Goal: Book appointment/travel/reservation

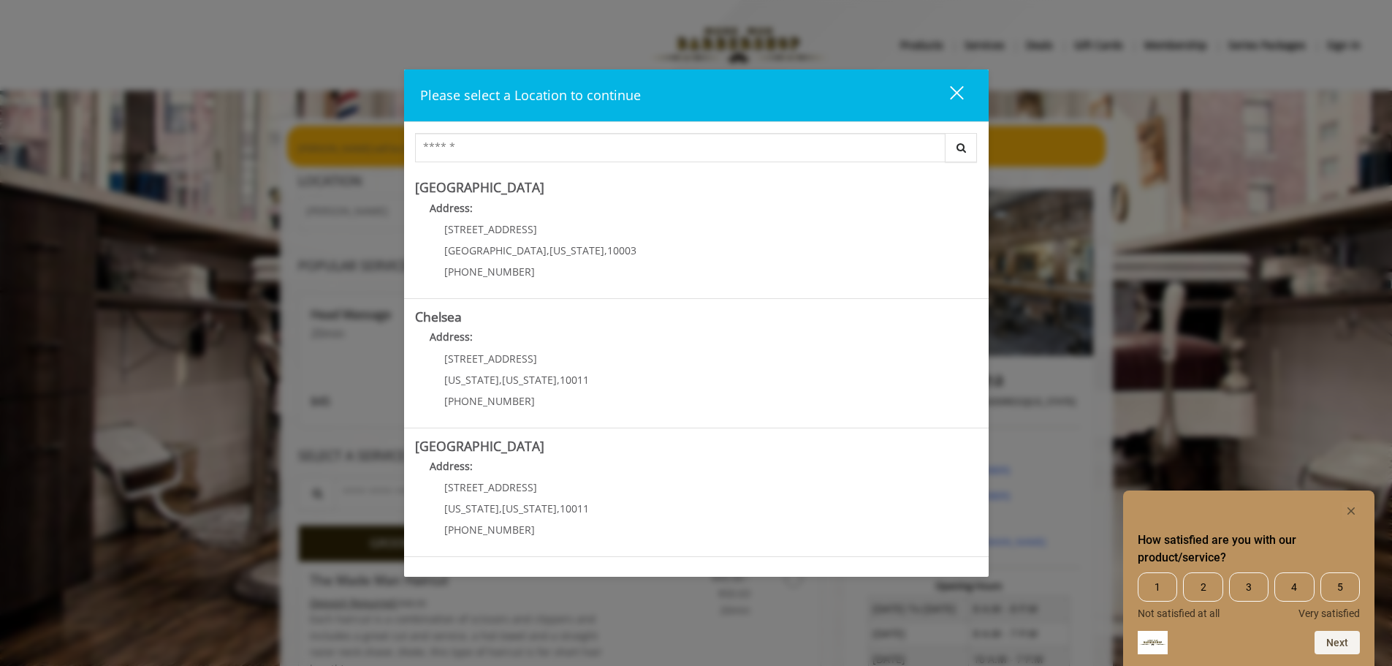
click at [1335, 588] on span "5" at bounding box center [1339, 586] width 39 height 29
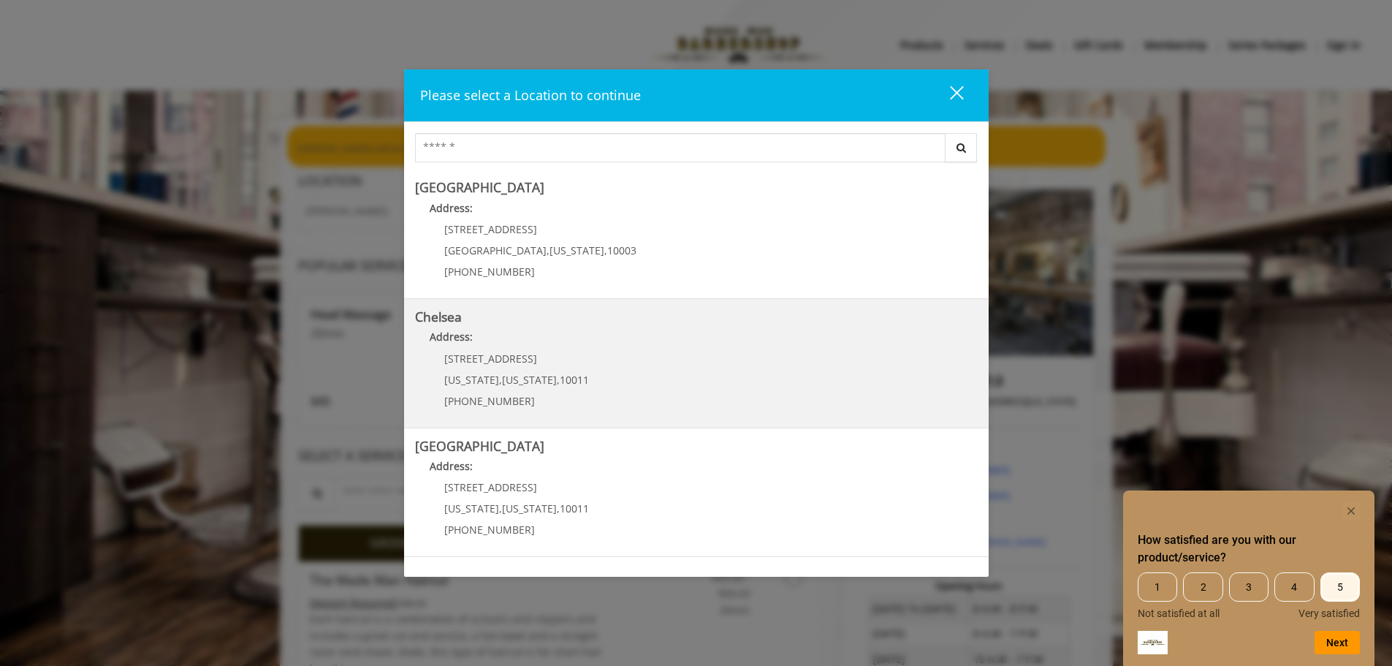
click at [511, 354] on span "169/170 W 23rd St" at bounding box center [490, 358] width 93 height 14
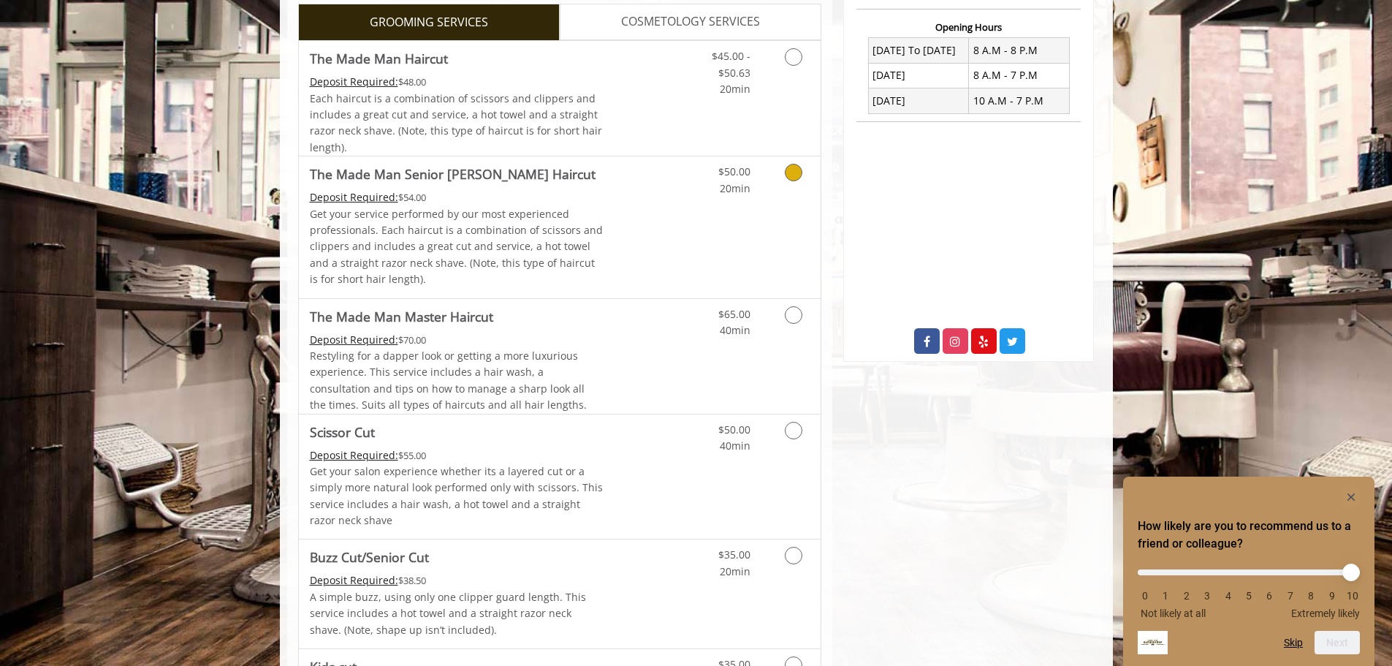
scroll to position [584, 0]
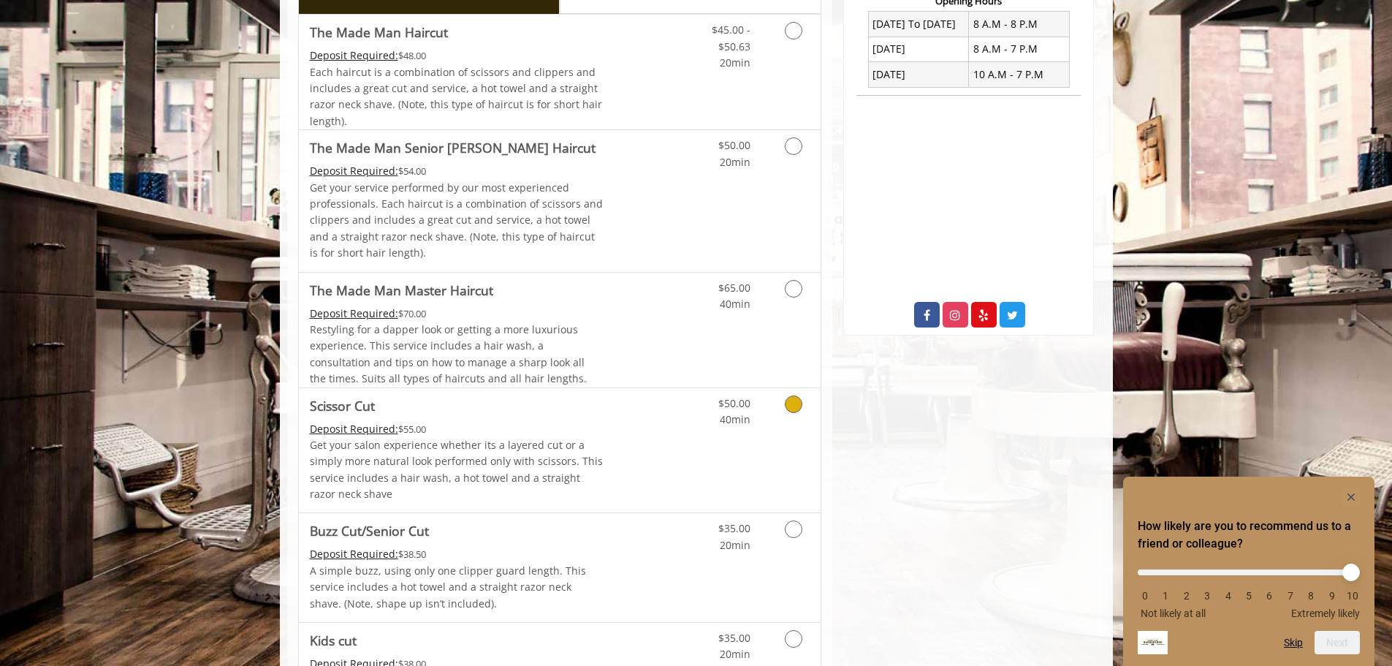
click at [794, 403] on icon "Grooming services" at bounding box center [794, 404] width 18 height 18
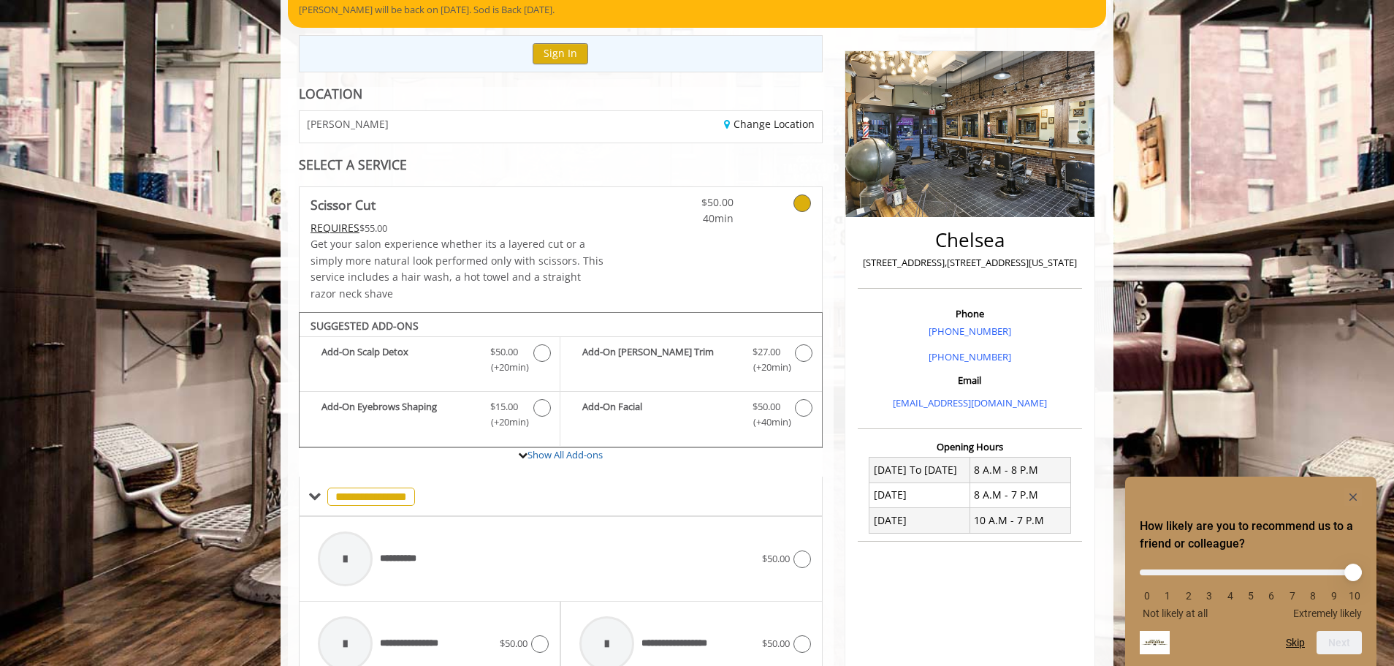
scroll to position [50, 0]
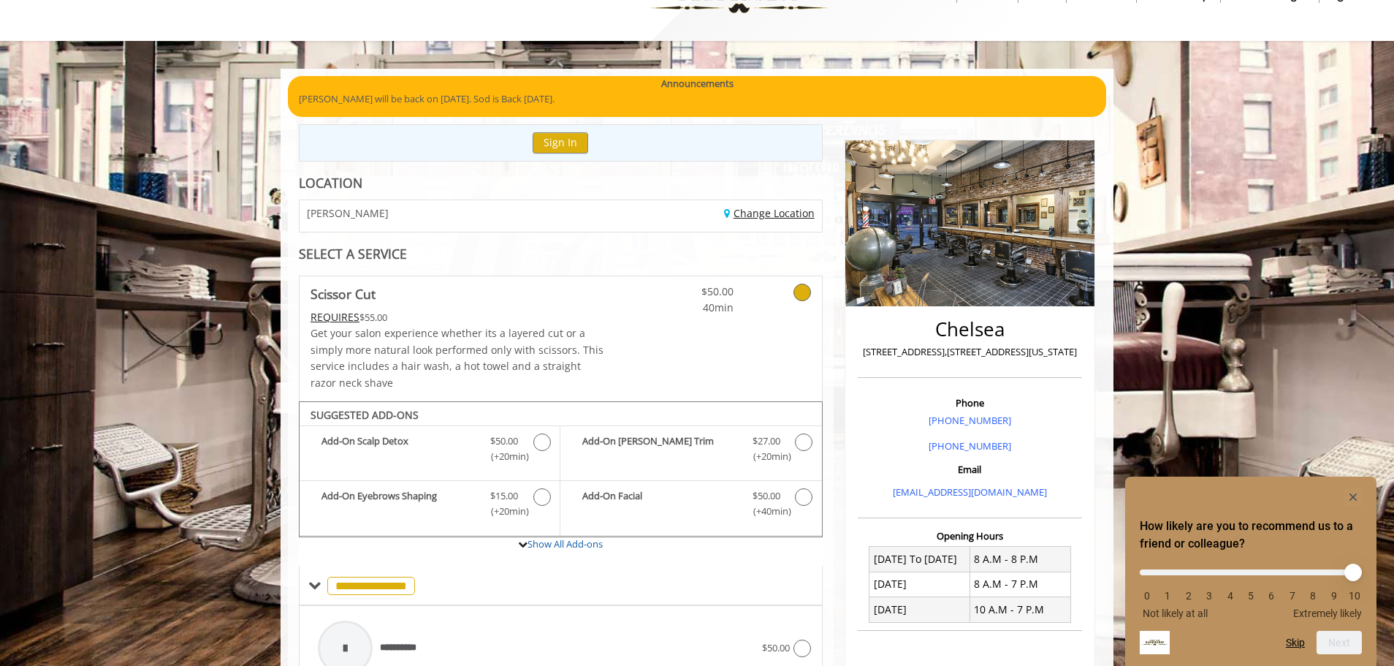
click at [745, 207] on link "Change Location" at bounding box center [769, 213] width 91 height 14
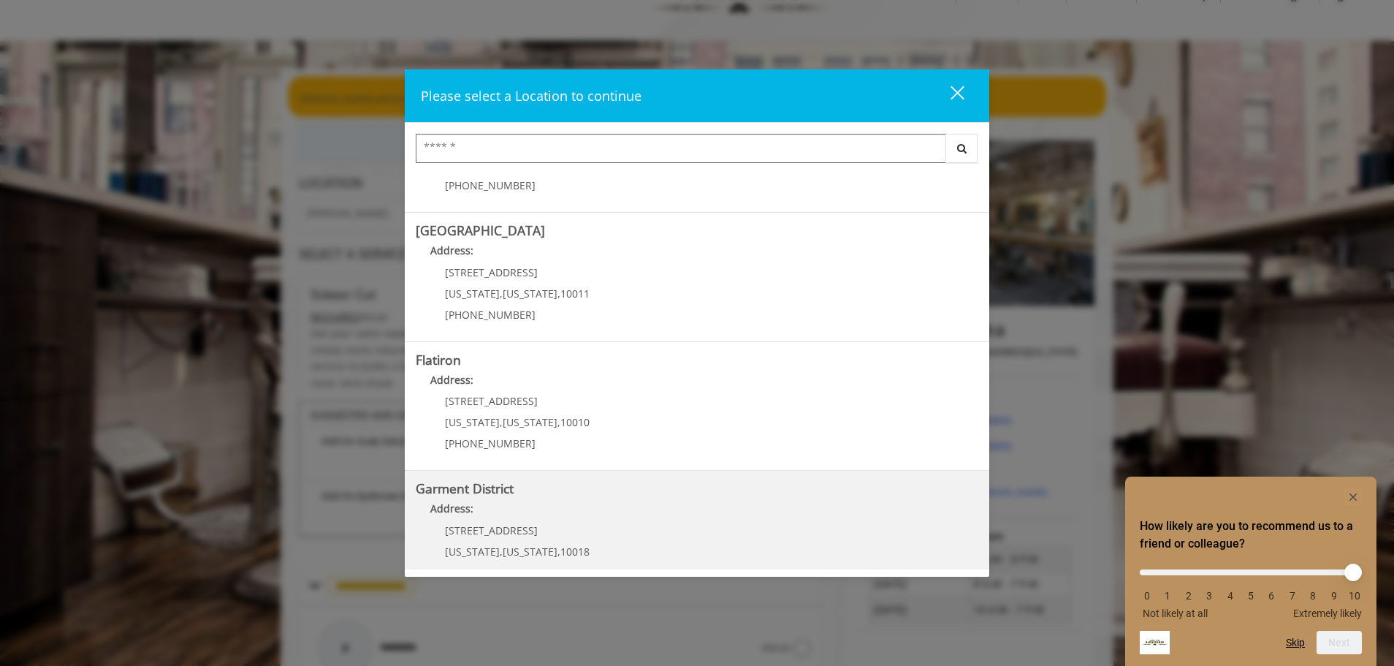
scroll to position [219, 0]
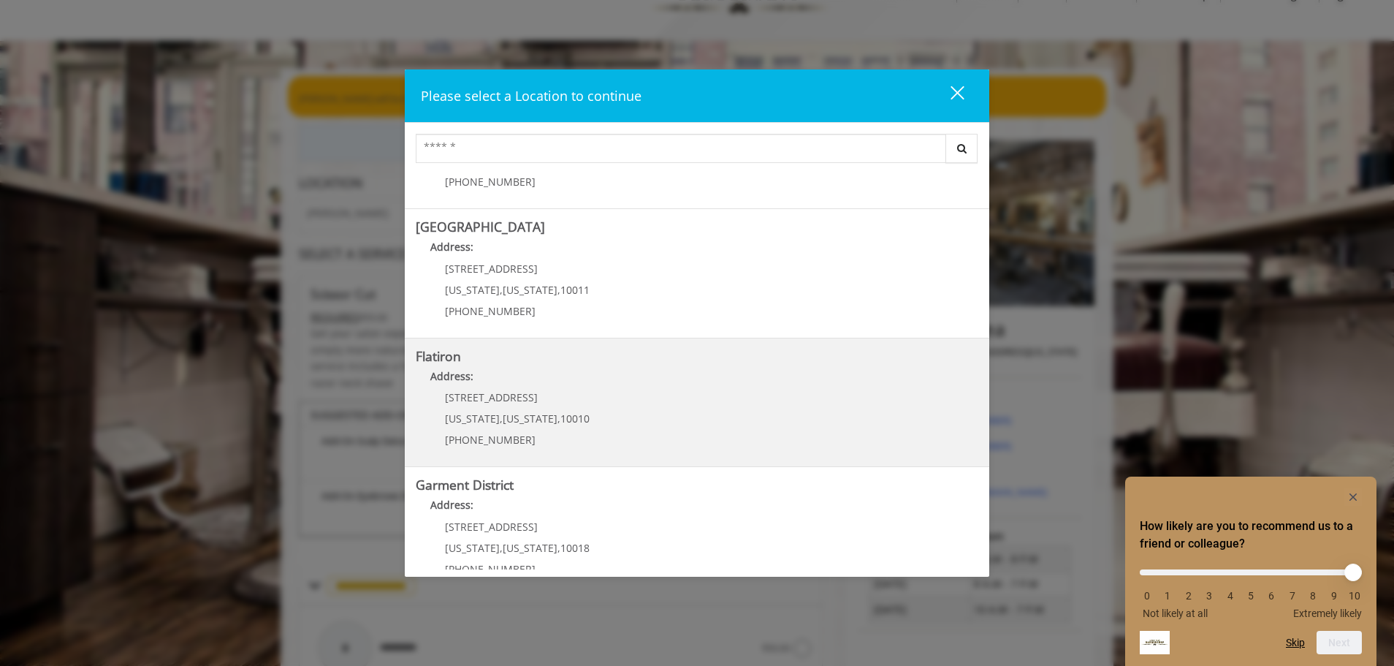
click at [523, 408] on div "10 E 23rd St New York , New York , 10010 (917) 475-1765" at bounding box center [506, 424] width 181 height 64
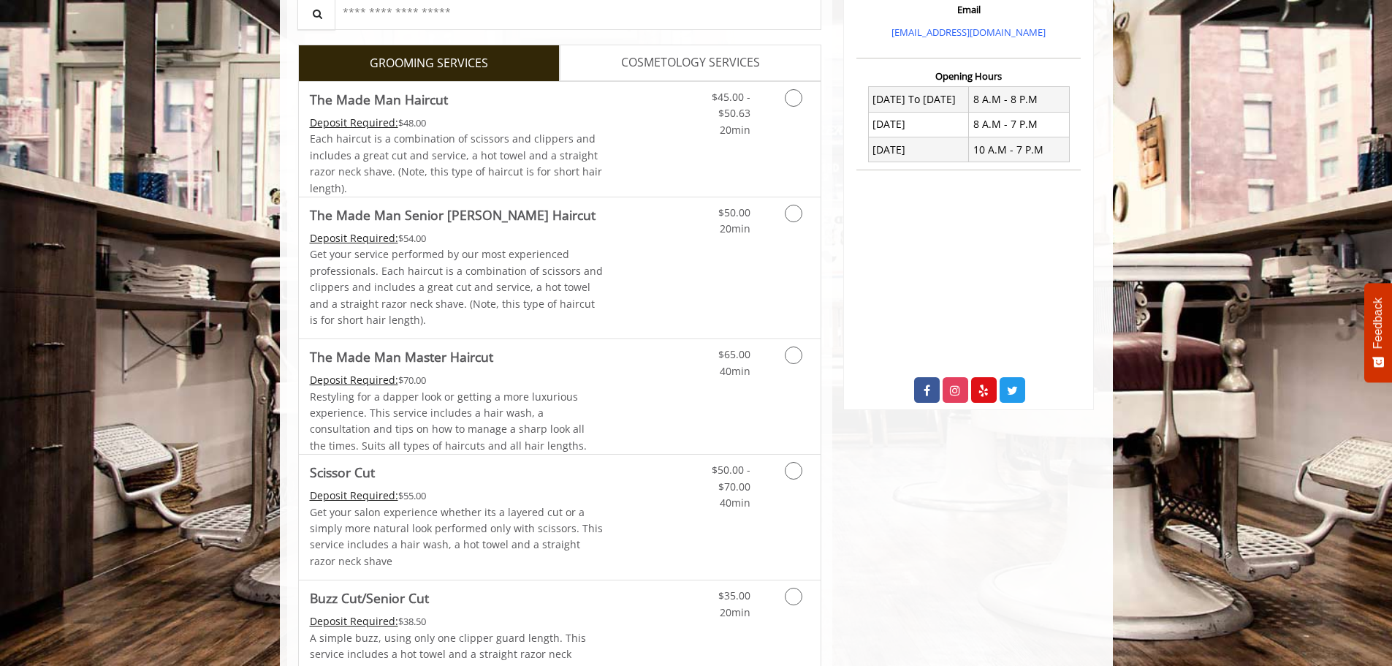
scroll to position [365, 0]
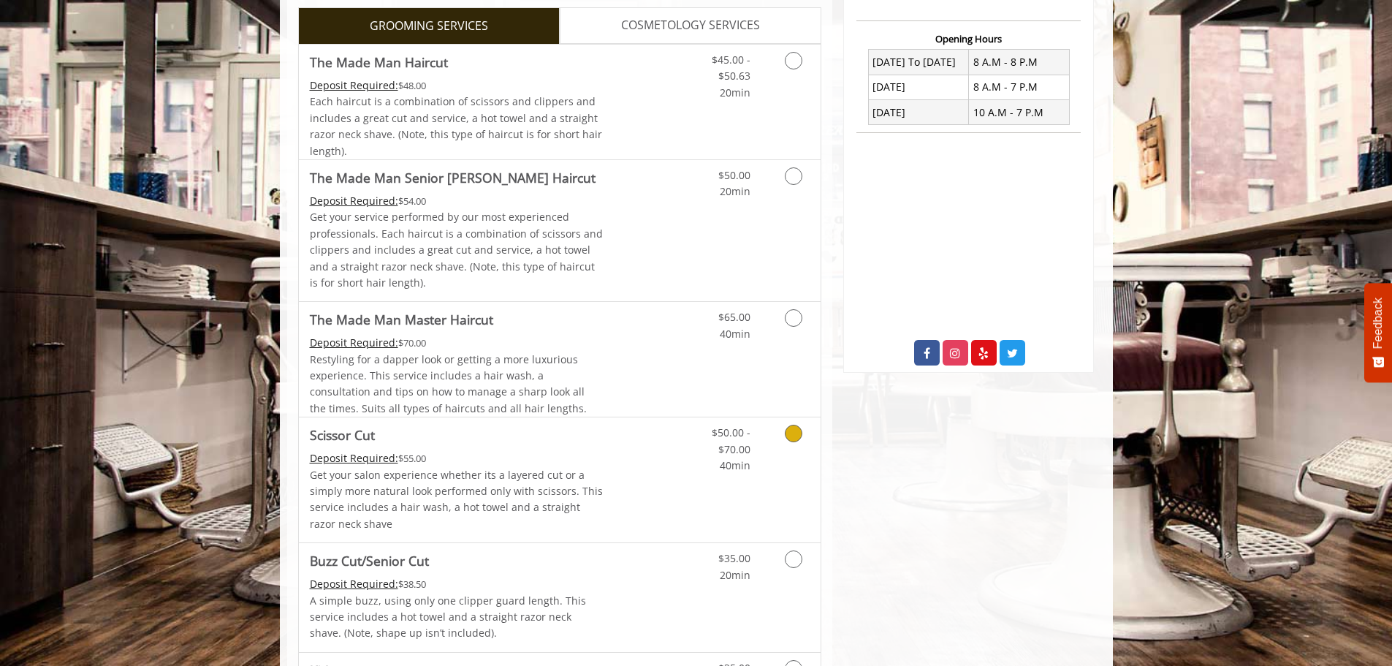
click at [791, 433] on icon "Grooming services" at bounding box center [794, 433] width 18 height 18
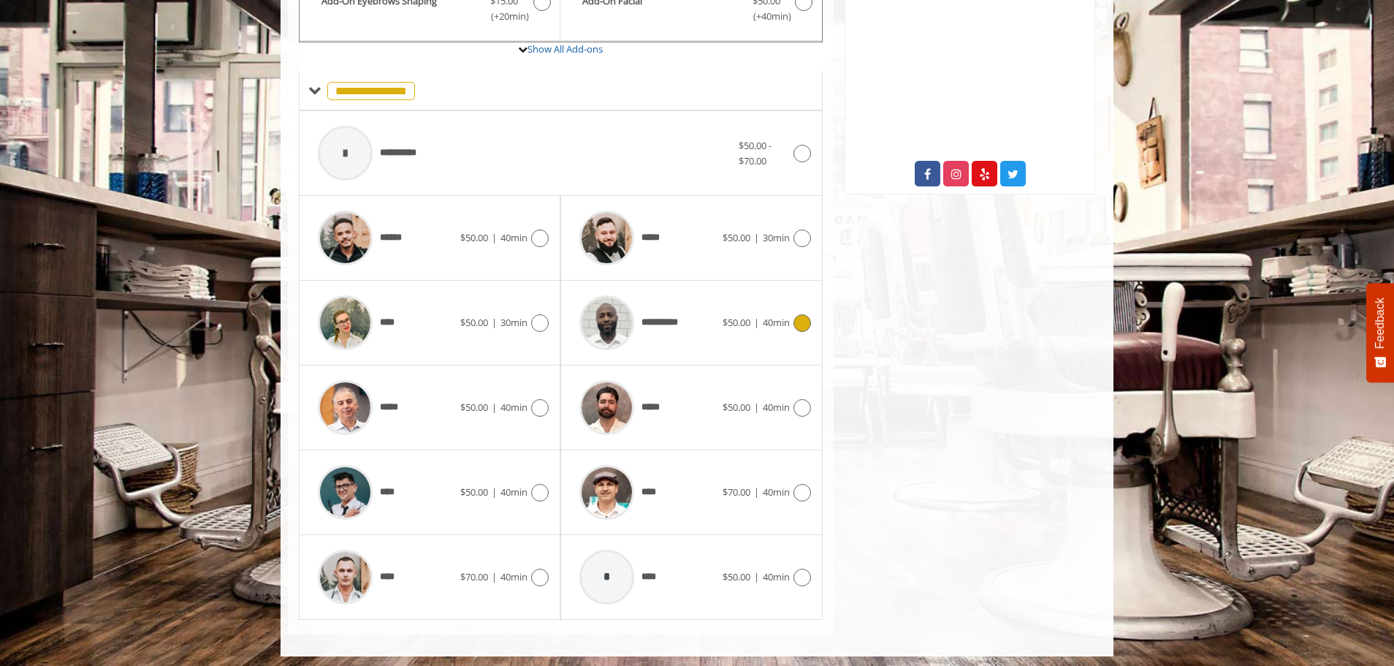
scroll to position [549, 0]
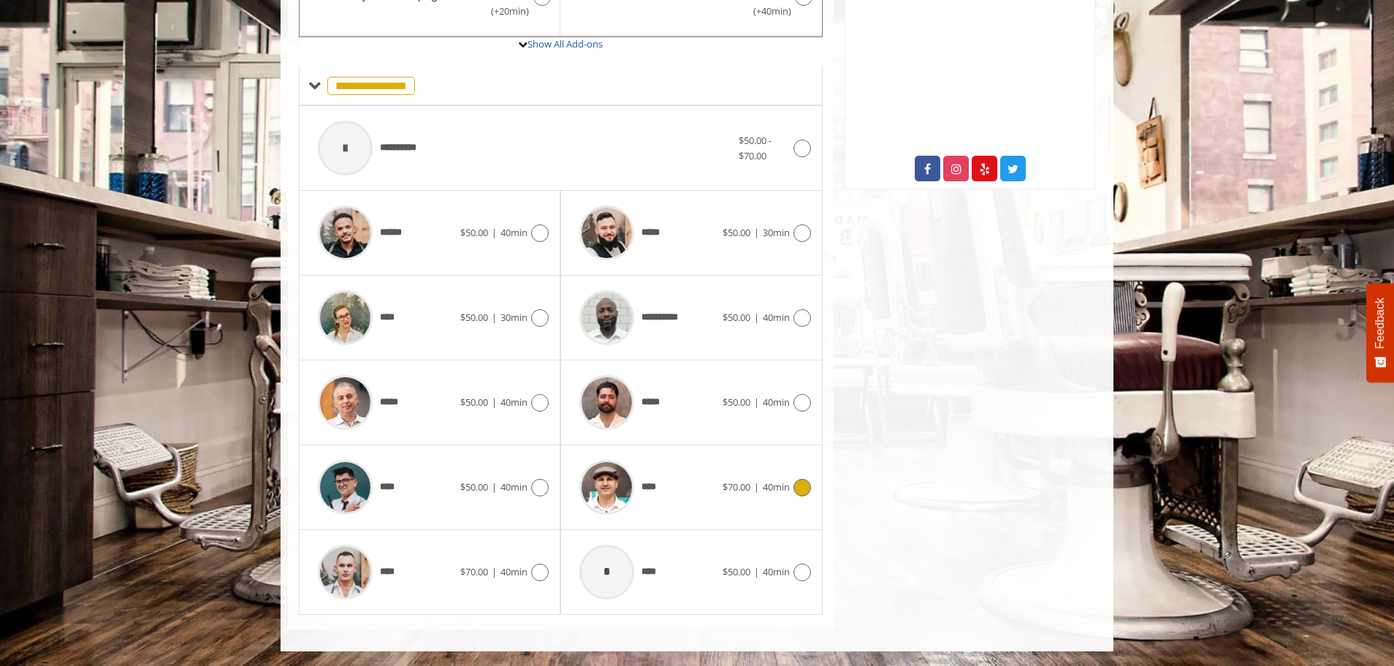
click at [799, 487] on icon at bounding box center [802, 488] width 18 height 18
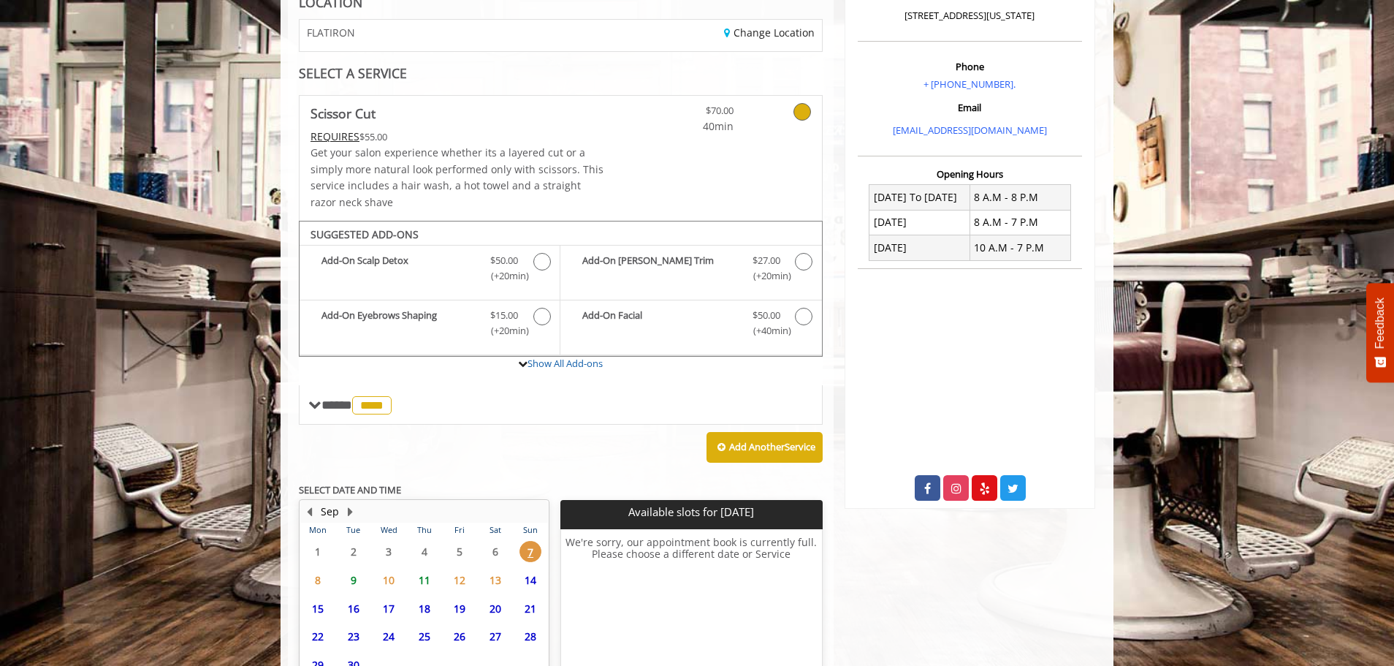
scroll to position [365, 0]
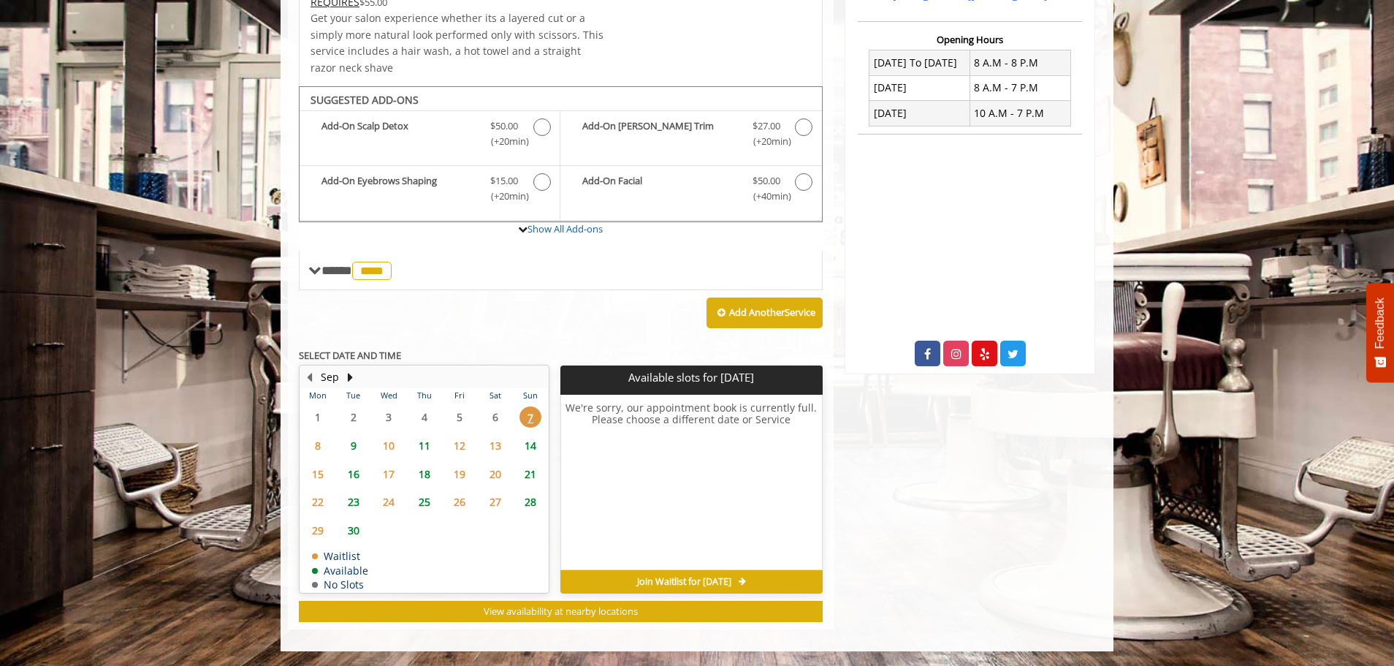
click at [356, 447] on span "9" at bounding box center [354, 445] width 22 height 21
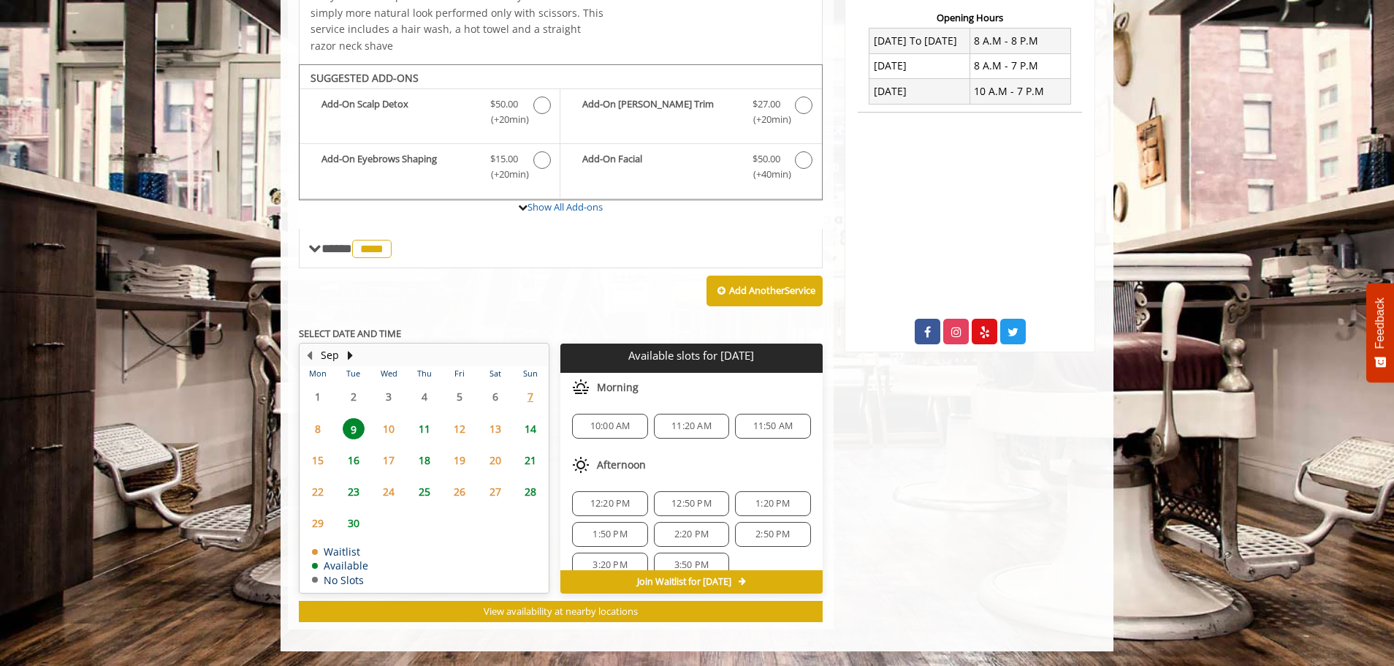
scroll to position [19, 0]
click at [353, 461] on span "16" at bounding box center [354, 459] width 22 height 21
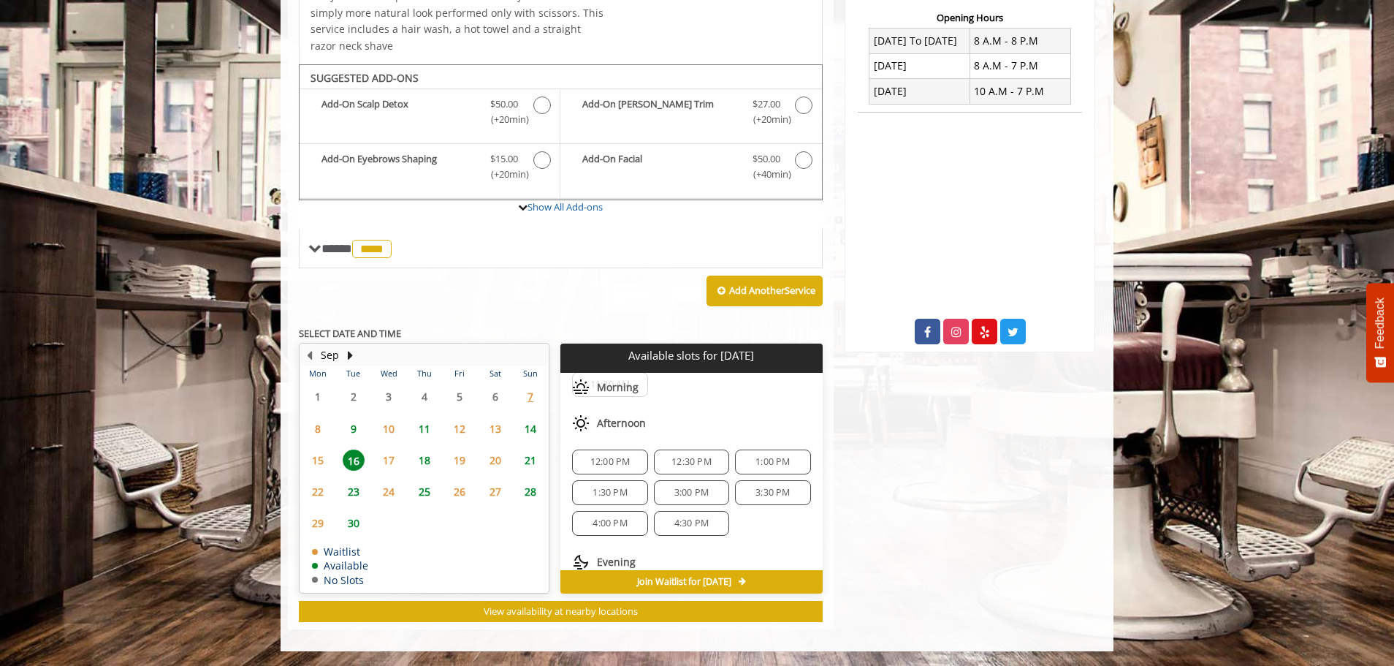
scroll to position [73, 0]
click at [615, 524] on span "4:00 PM" at bounding box center [610, 523] width 34 height 12
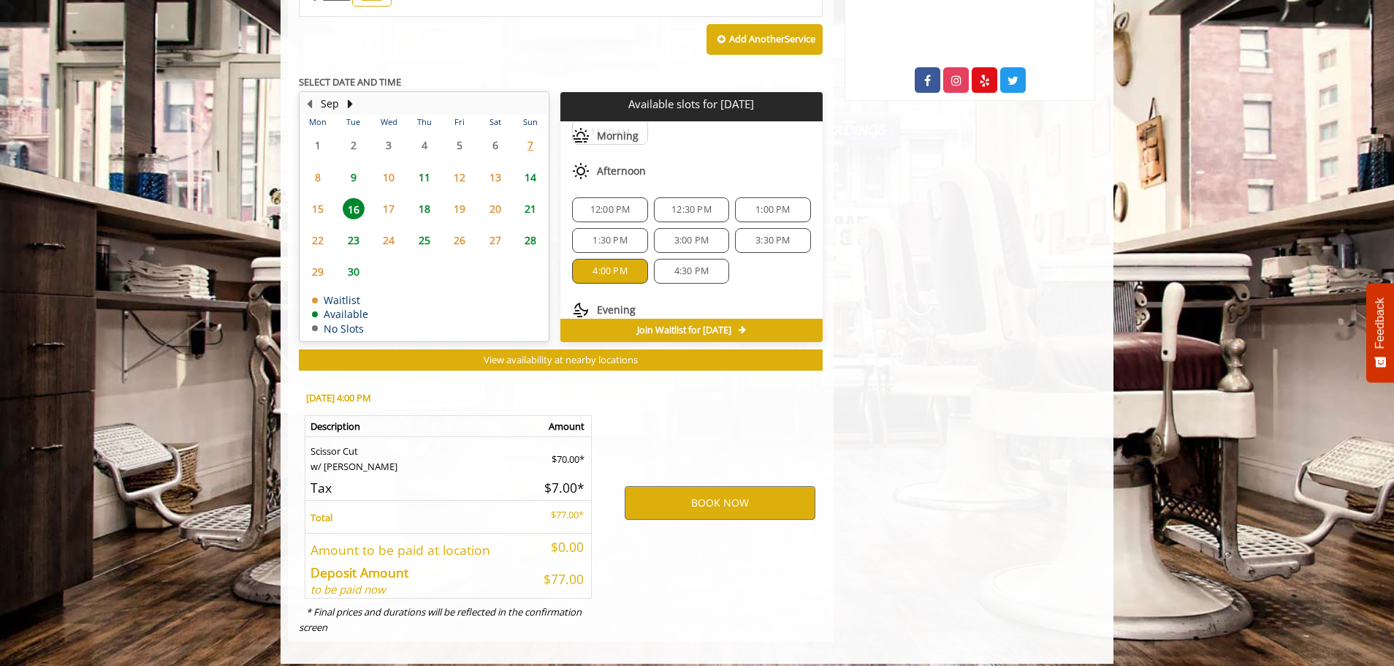
scroll to position [650, 0]
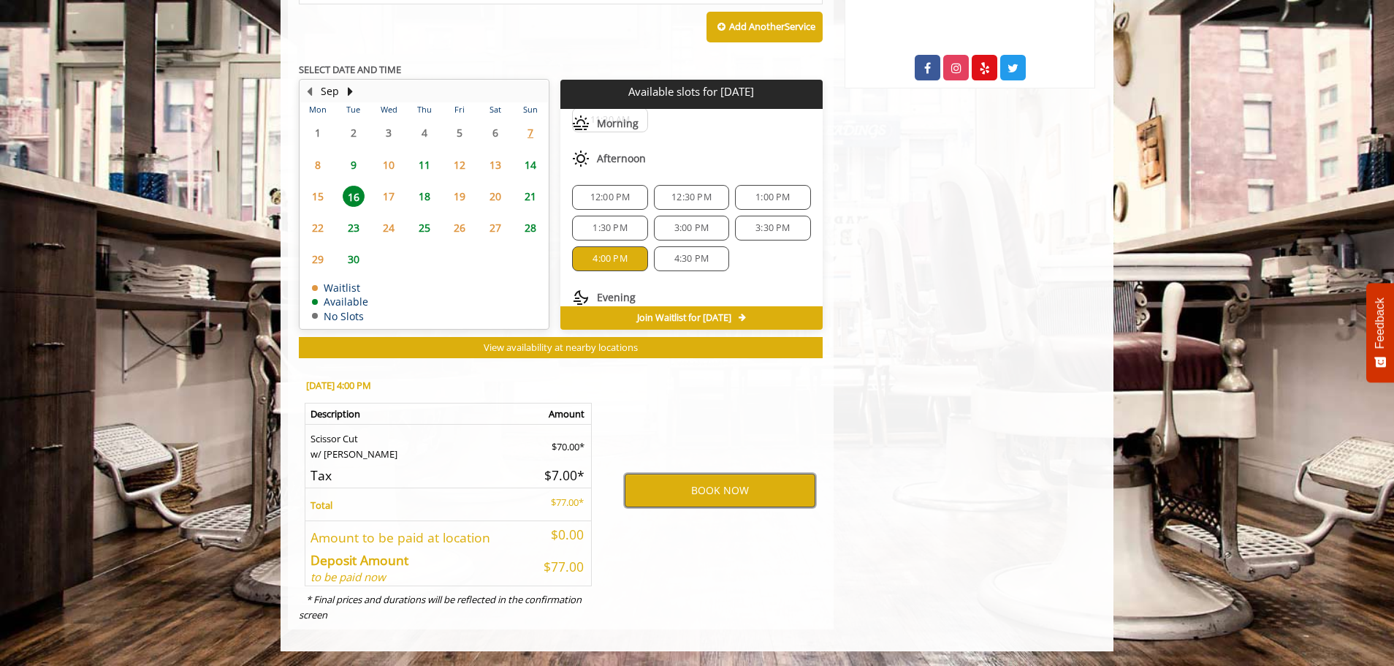
click at [690, 484] on button "BOOK NOW" at bounding box center [720, 490] width 191 height 34
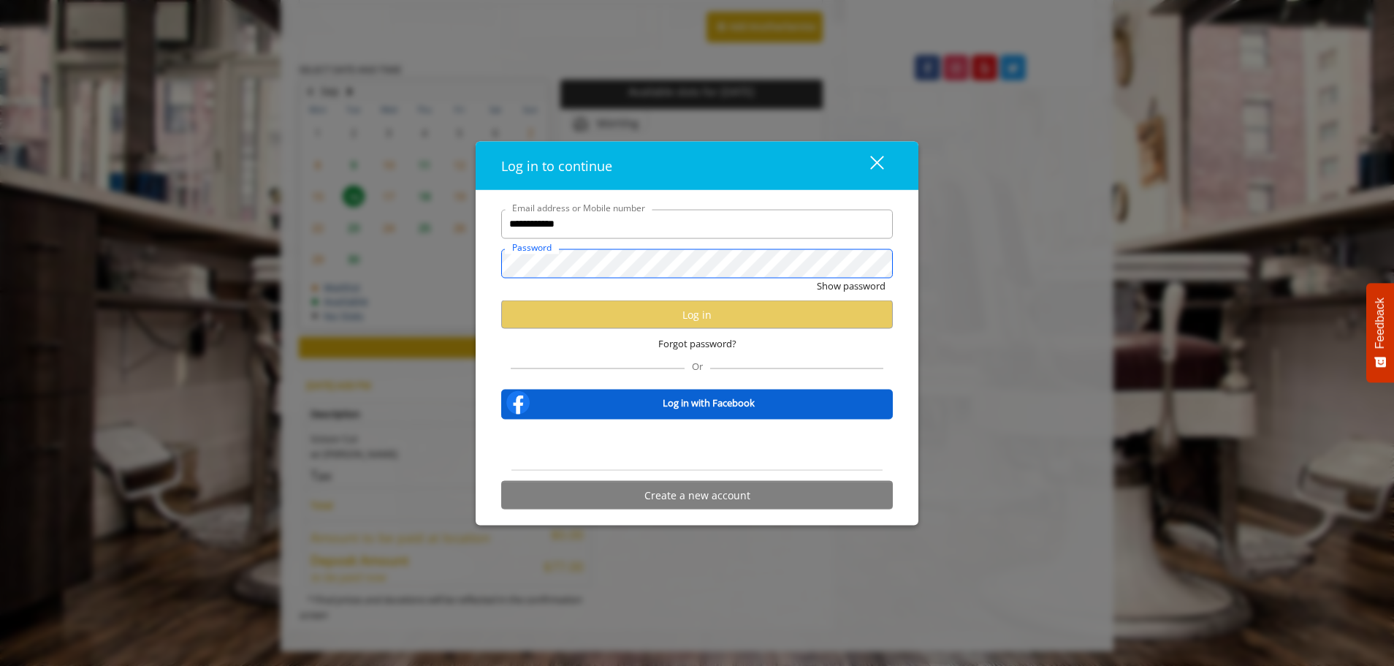
scroll to position [0, 0]
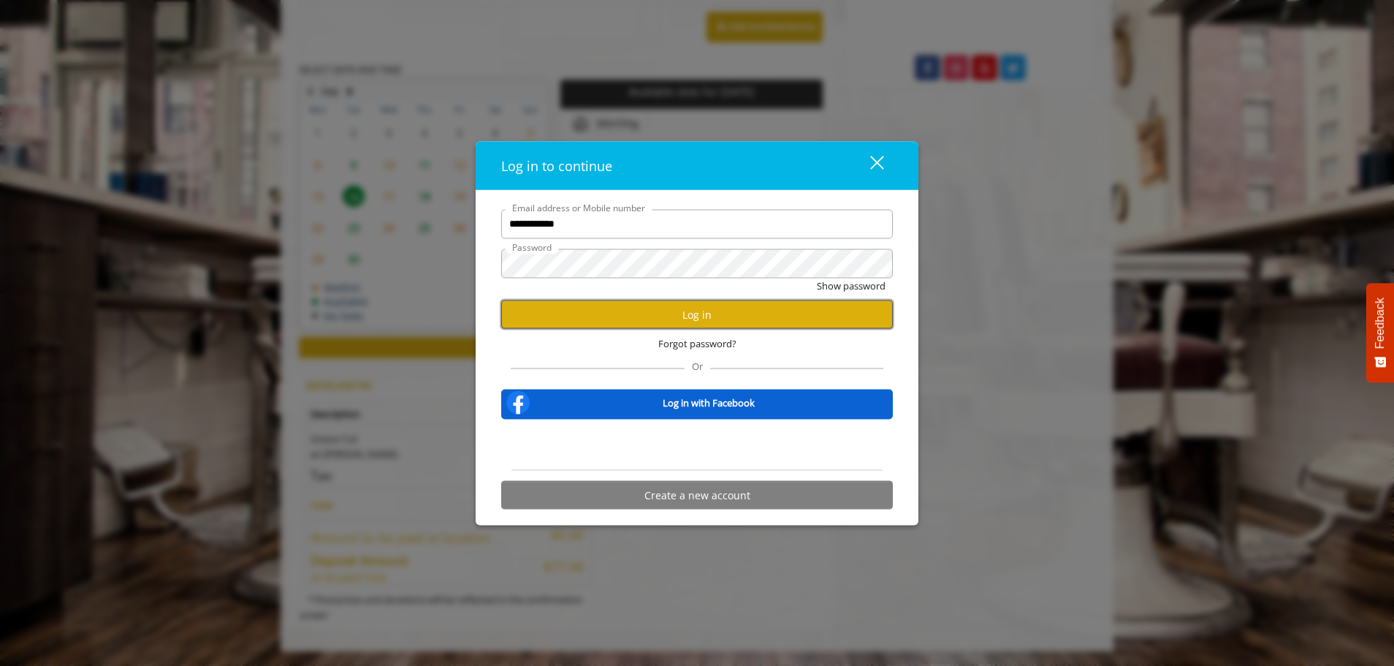
click at [699, 308] on button "Log in" at bounding box center [697, 314] width 392 height 28
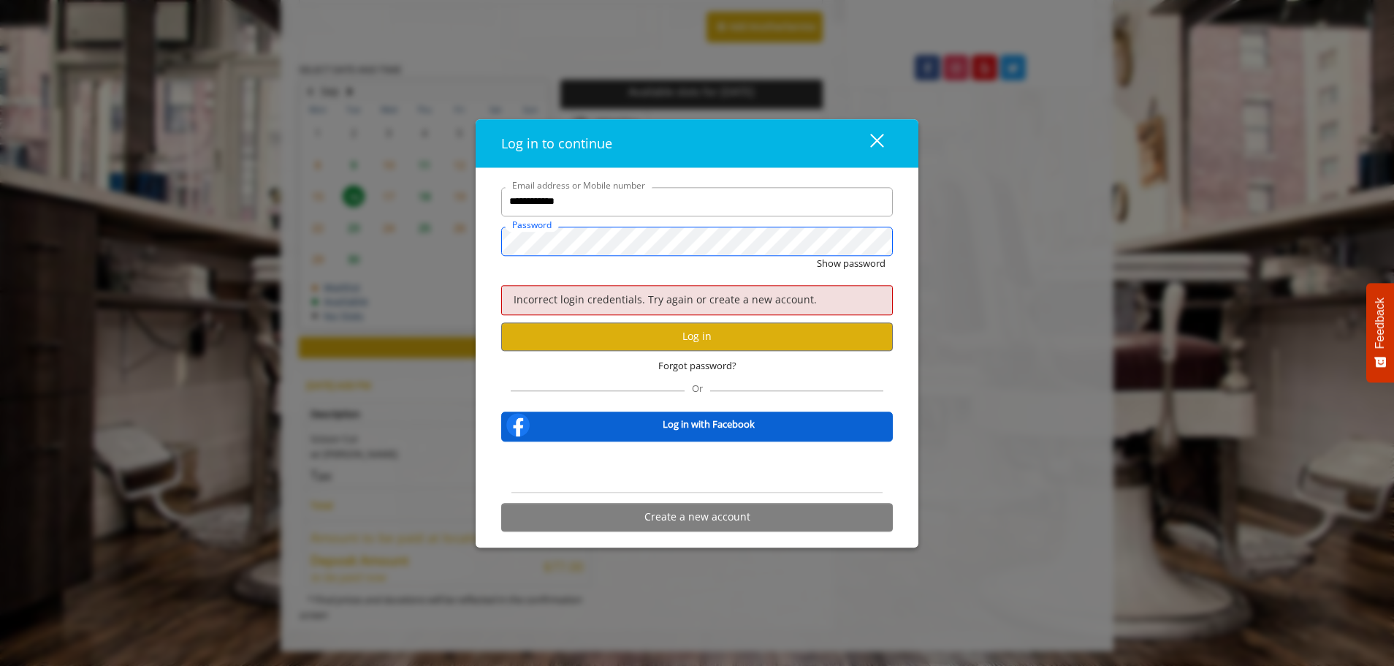
click at [490, 245] on div "**********" at bounding box center [697, 357] width 443 height 379
click at [669, 335] on button "Log in" at bounding box center [697, 336] width 392 height 28
click at [847, 261] on button "Show password" at bounding box center [851, 263] width 69 height 15
drag, startPoint x: 572, startPoint y: 203, endPoint x: 463, endPoint y: 210, distance: 109.1
click at [463, 210] on div "**********" at bounding box center [697, 333] width 1394 height 666
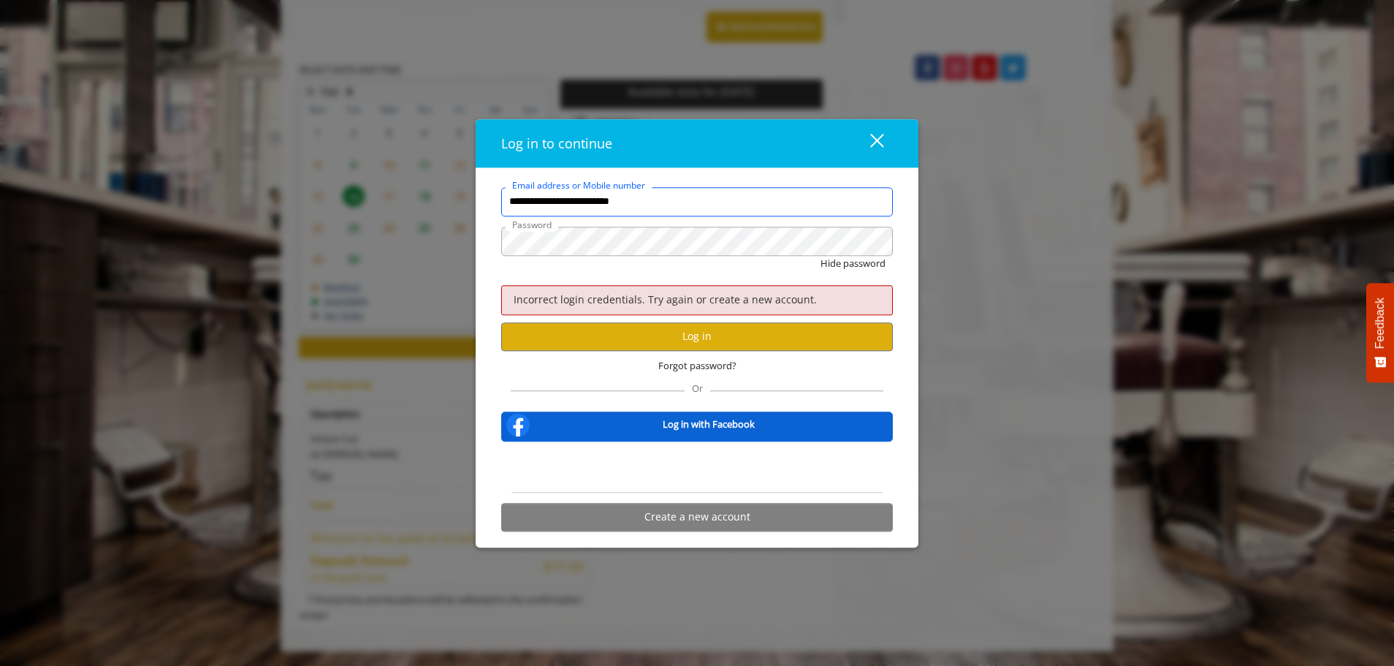
type input "**********"
click at [674, 335] on button "Log in" at bounding box center [697, 336] width 392 height 28
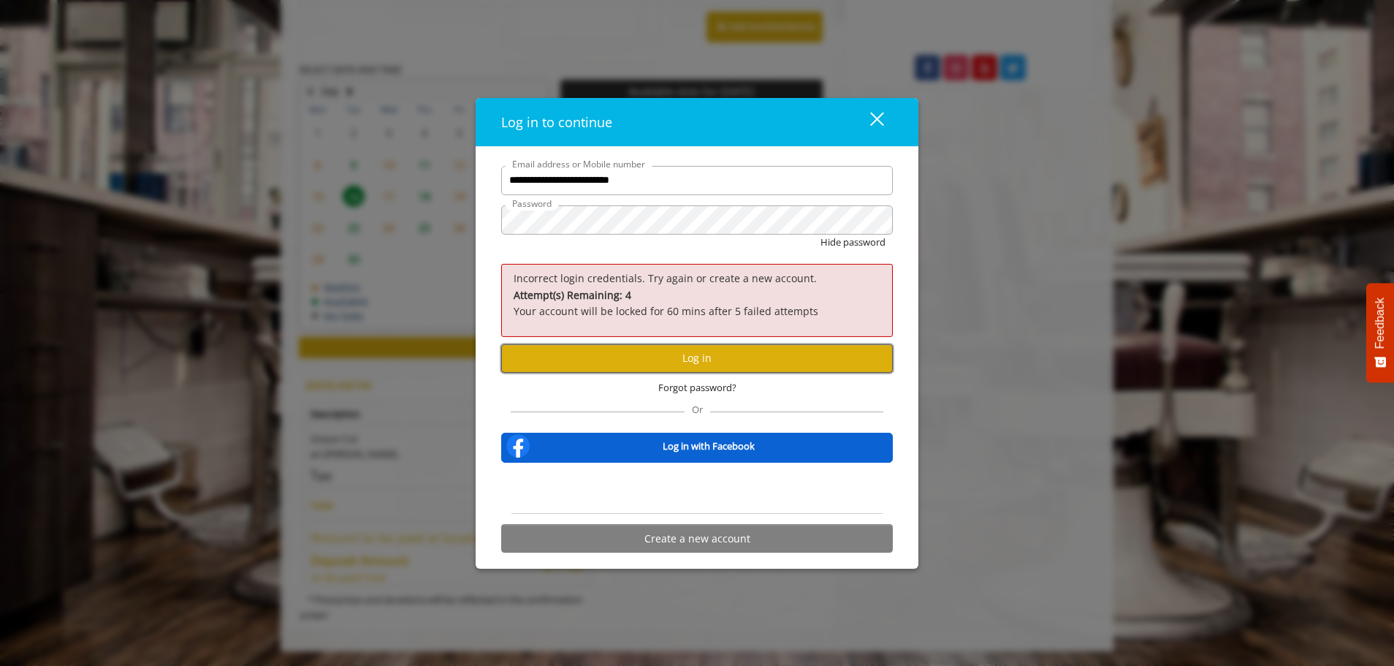
click at [667, 362] on button "Log in" at bounding box center [697, 357] width 392 height 28
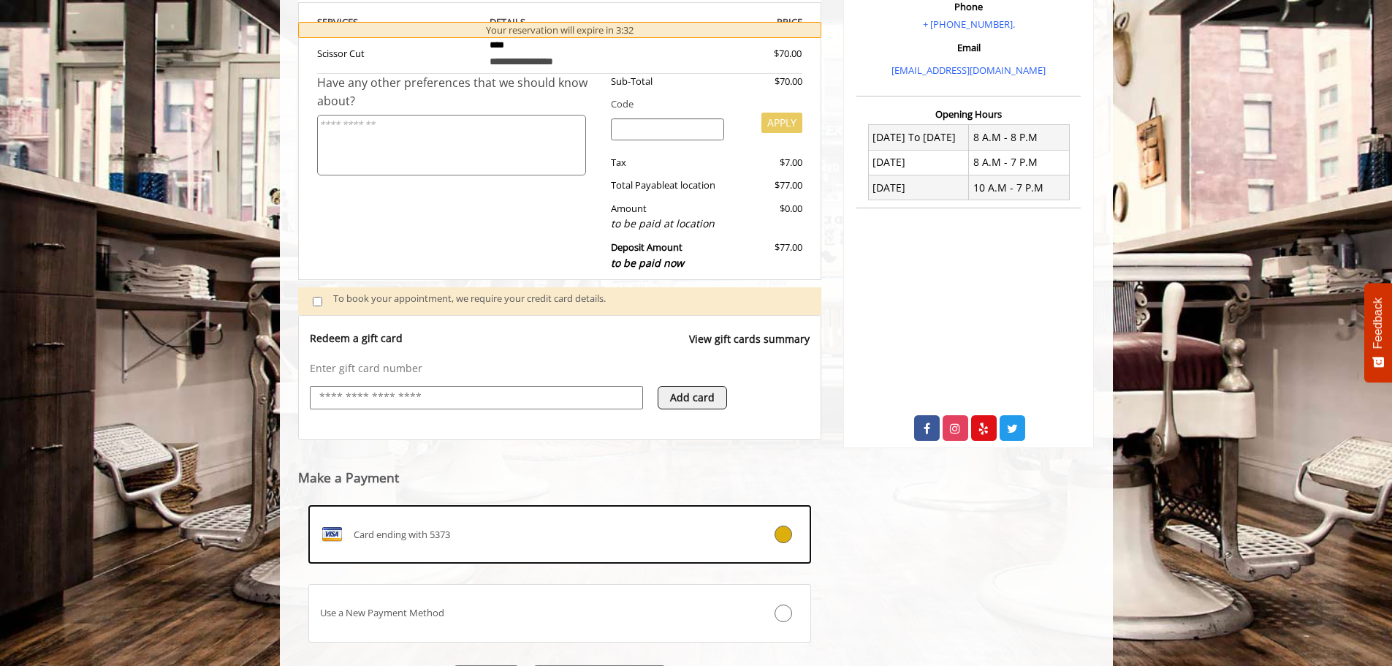
scroll to position [296, 0]
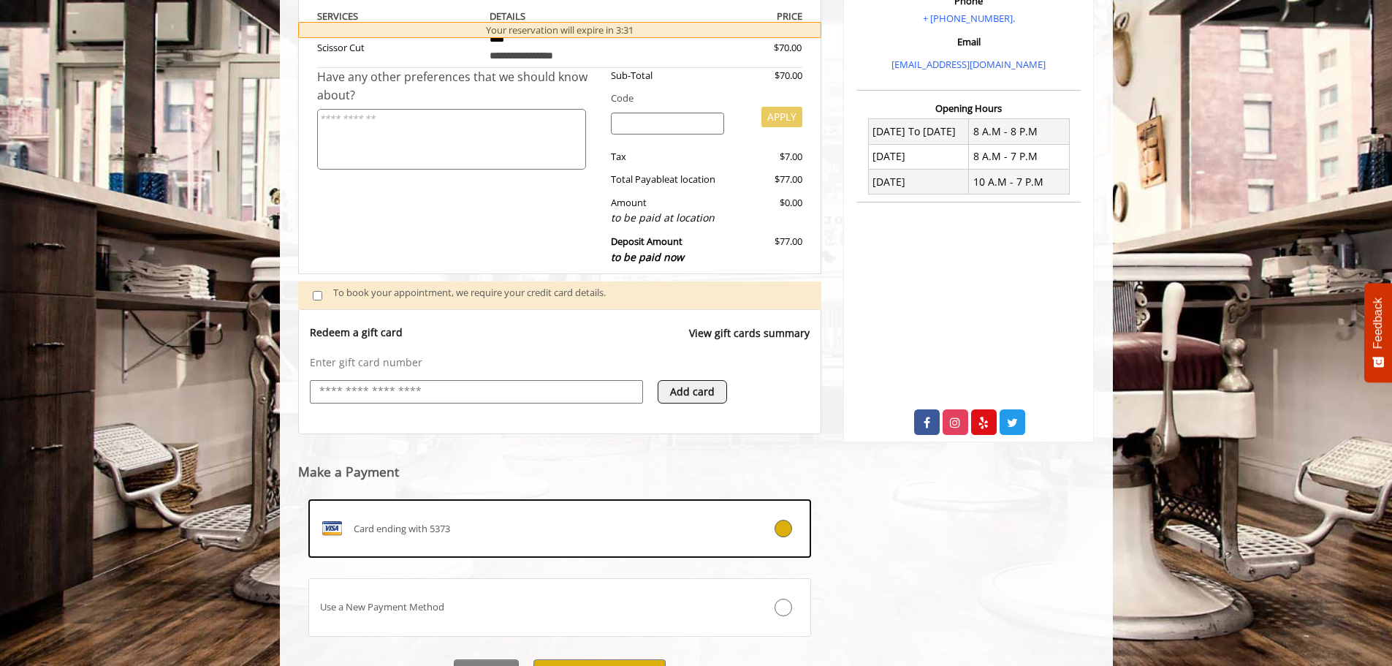
click at [502, 400] on div at bounding box center [476, 391] width 333 height 23
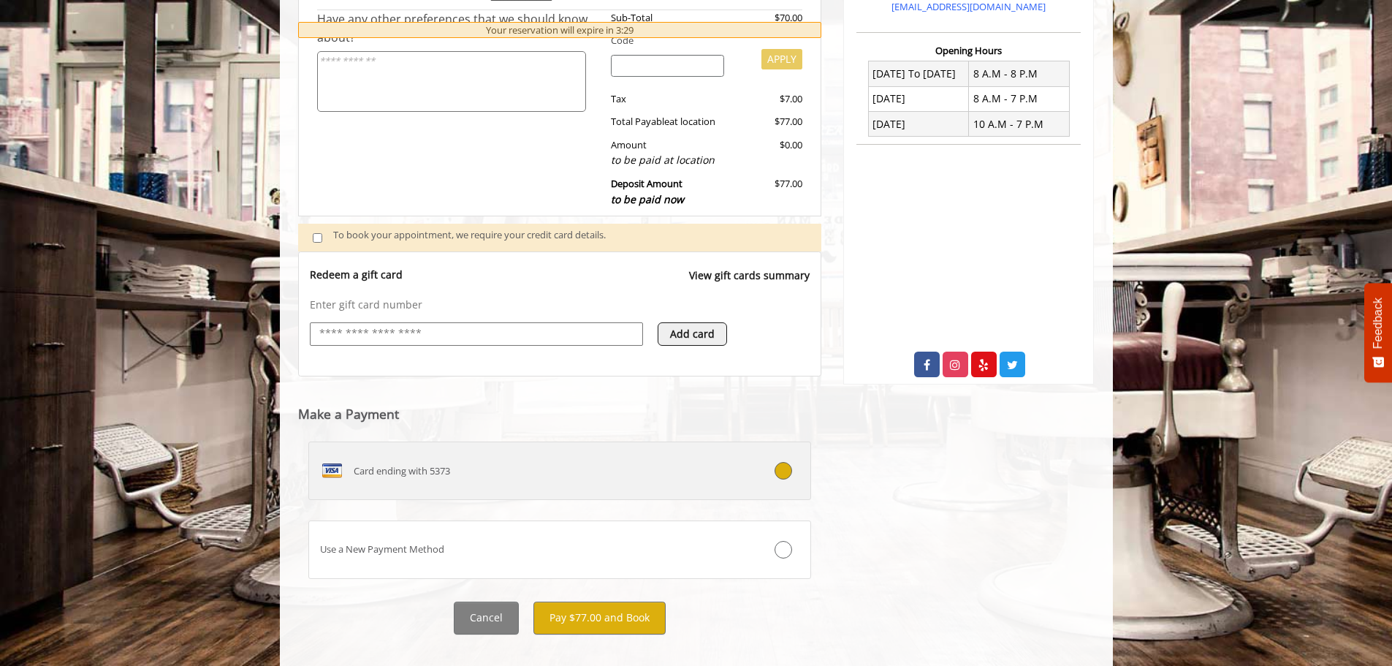
scroll to position [373, 0]
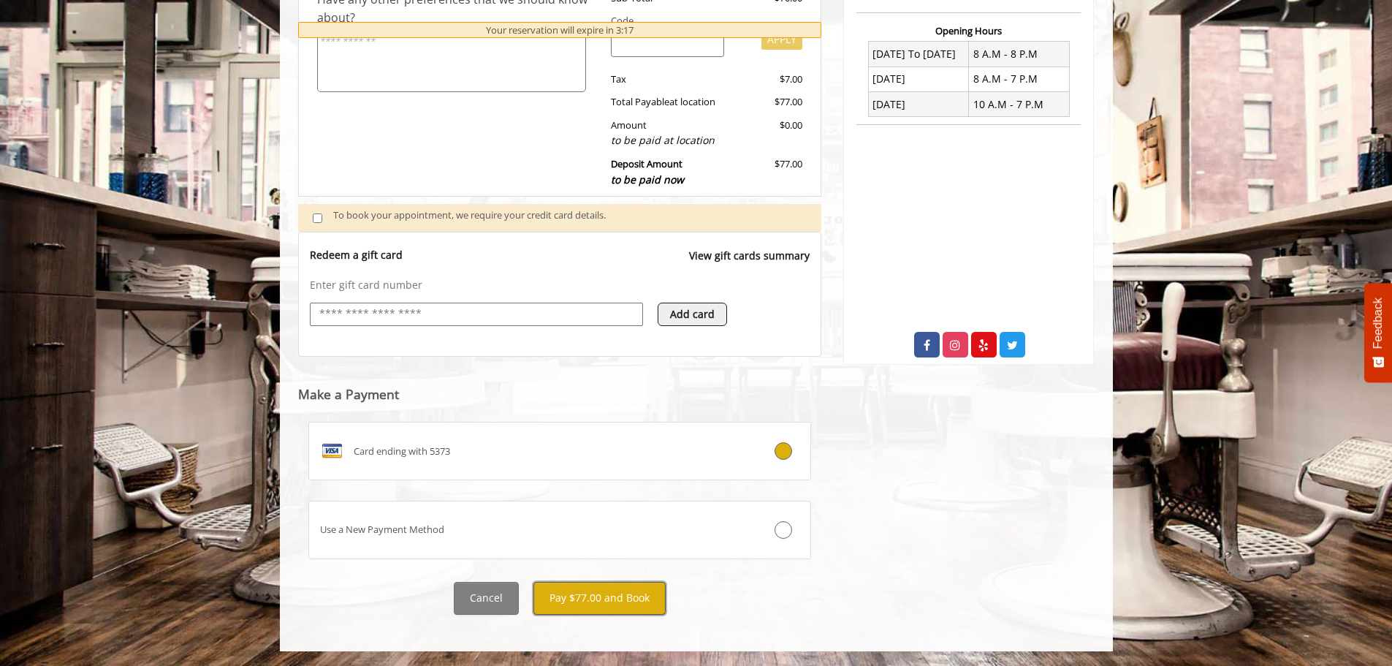
click at [620, 602] on button "Pay $77.00 and Book" at bounding box center [599, 598] width 132 height 33
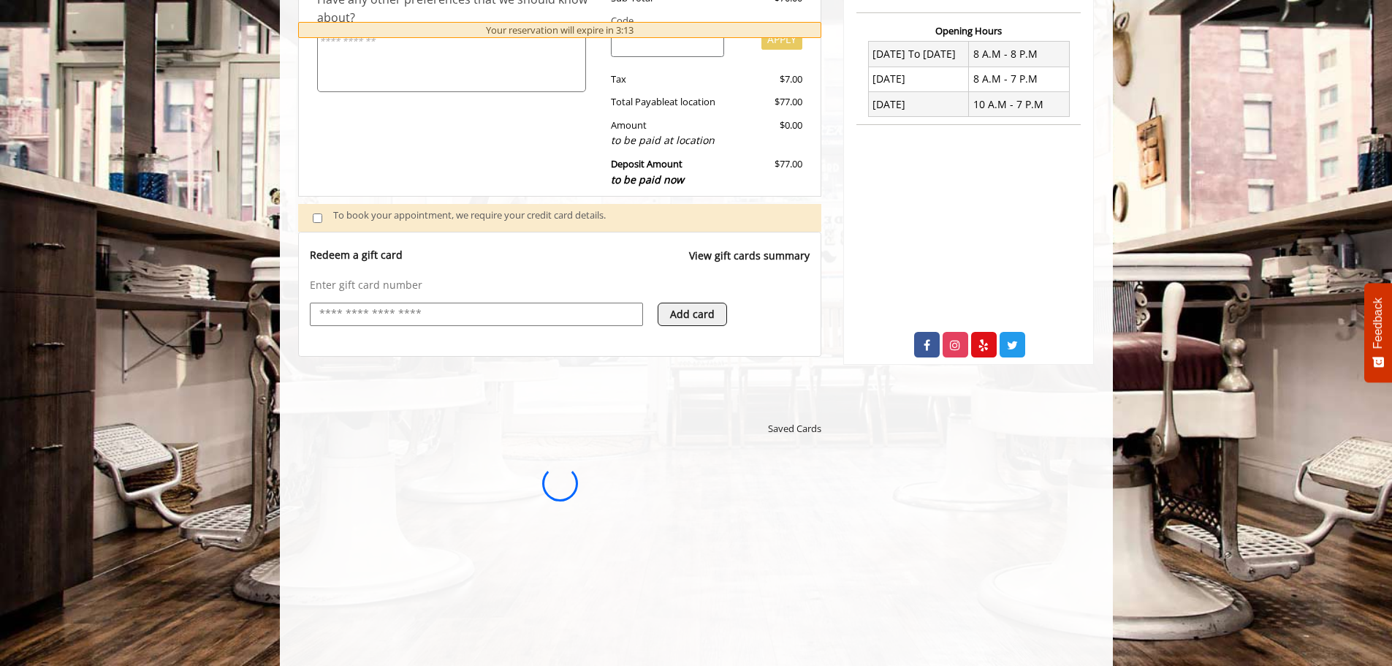
scroll to position [0, 0]
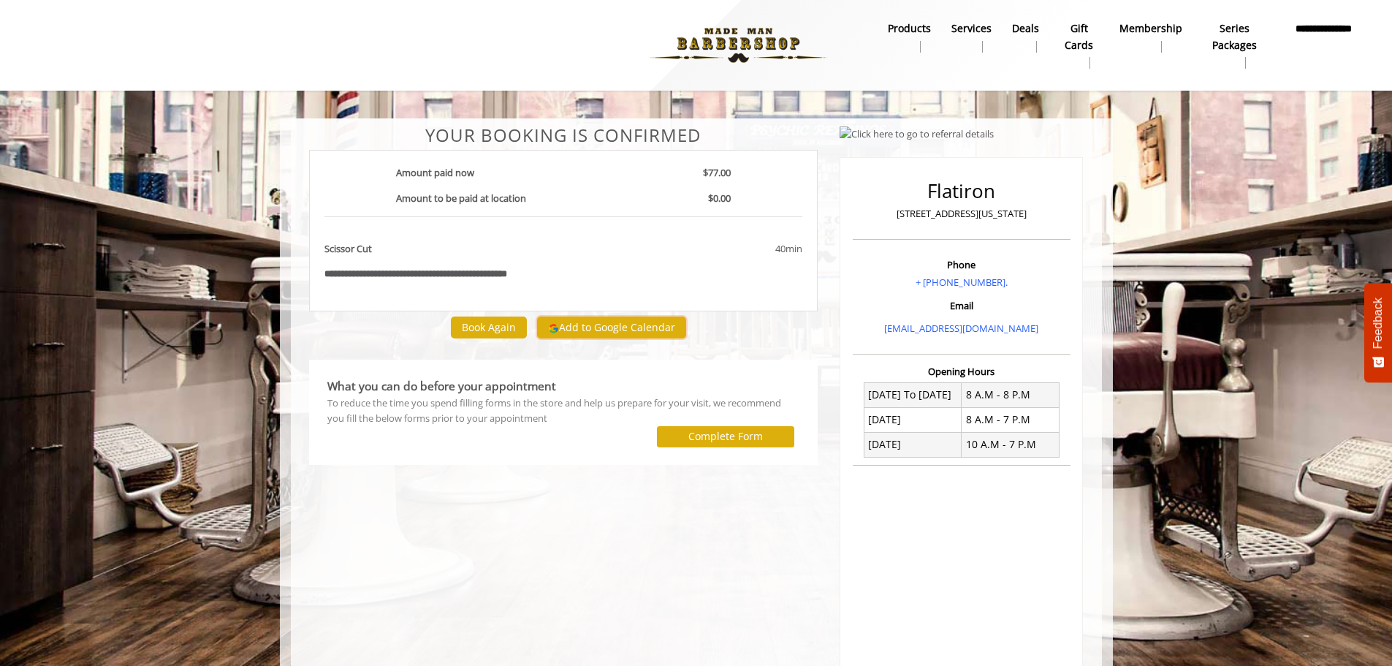
click at [630, 324] on button "Add to Google Calendar" at bounding box center [611, 327] width 149 height 22
click at [462, 273] on b "**********" at bounding box center [436, 273] width 142 height 9
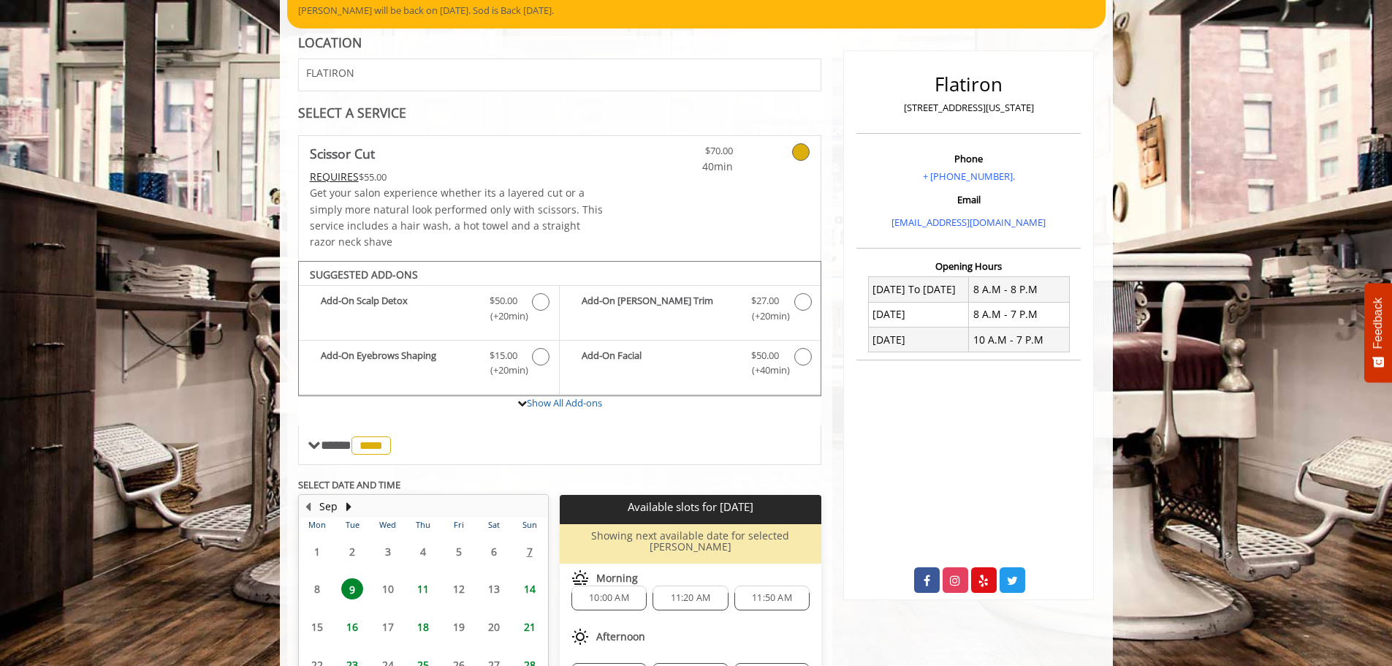
scroll to position [219, 0]
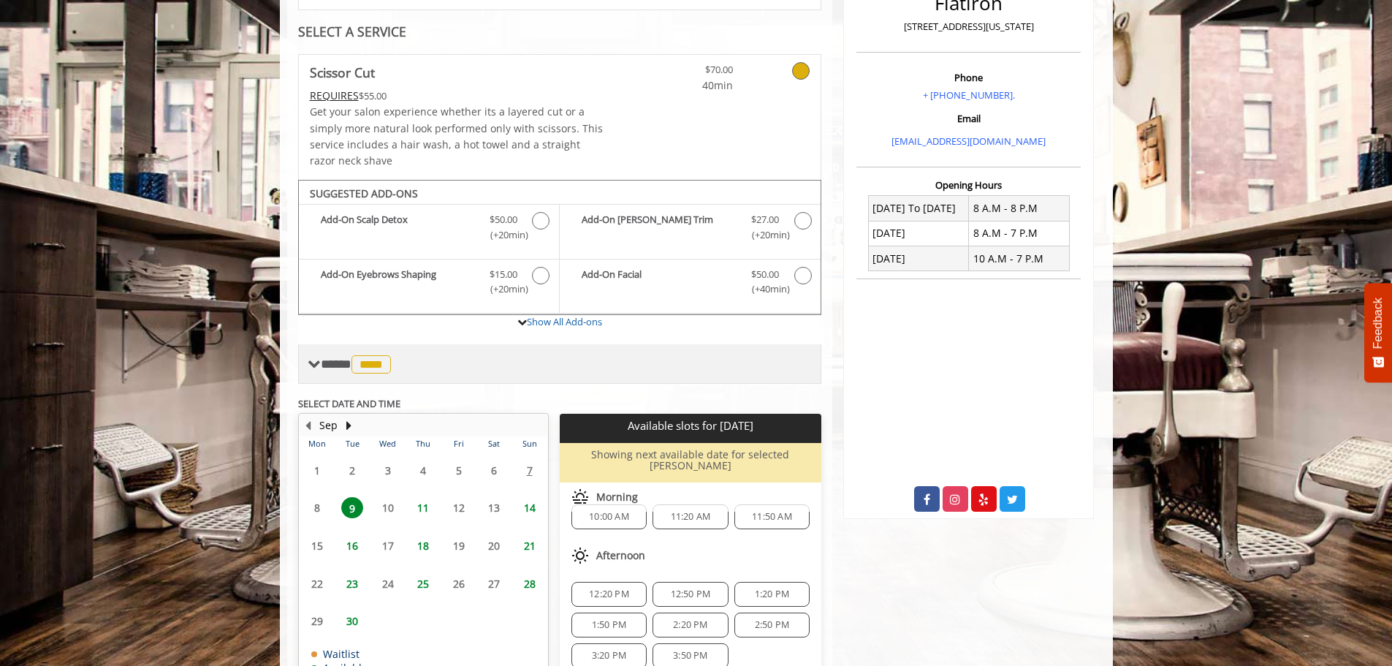
click at [313, 366] on span at bounding box center [314, 363] width 13 height 13
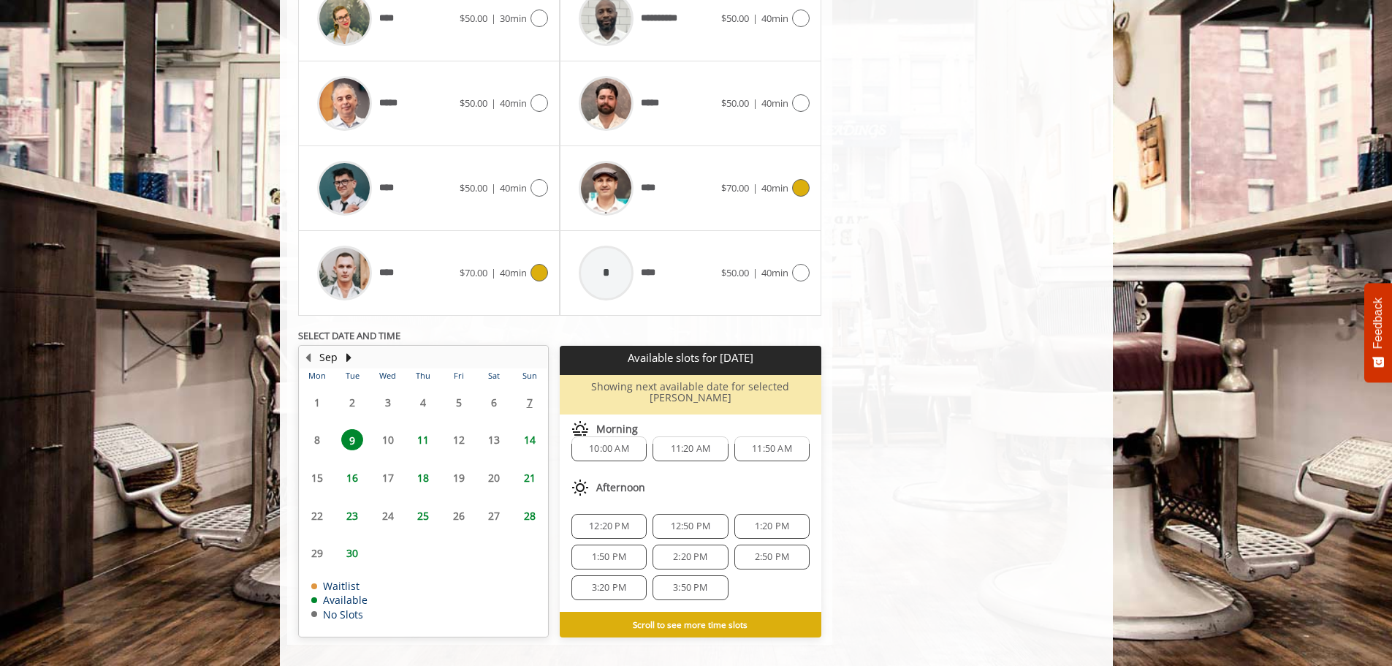
scroll to position [800, 0]
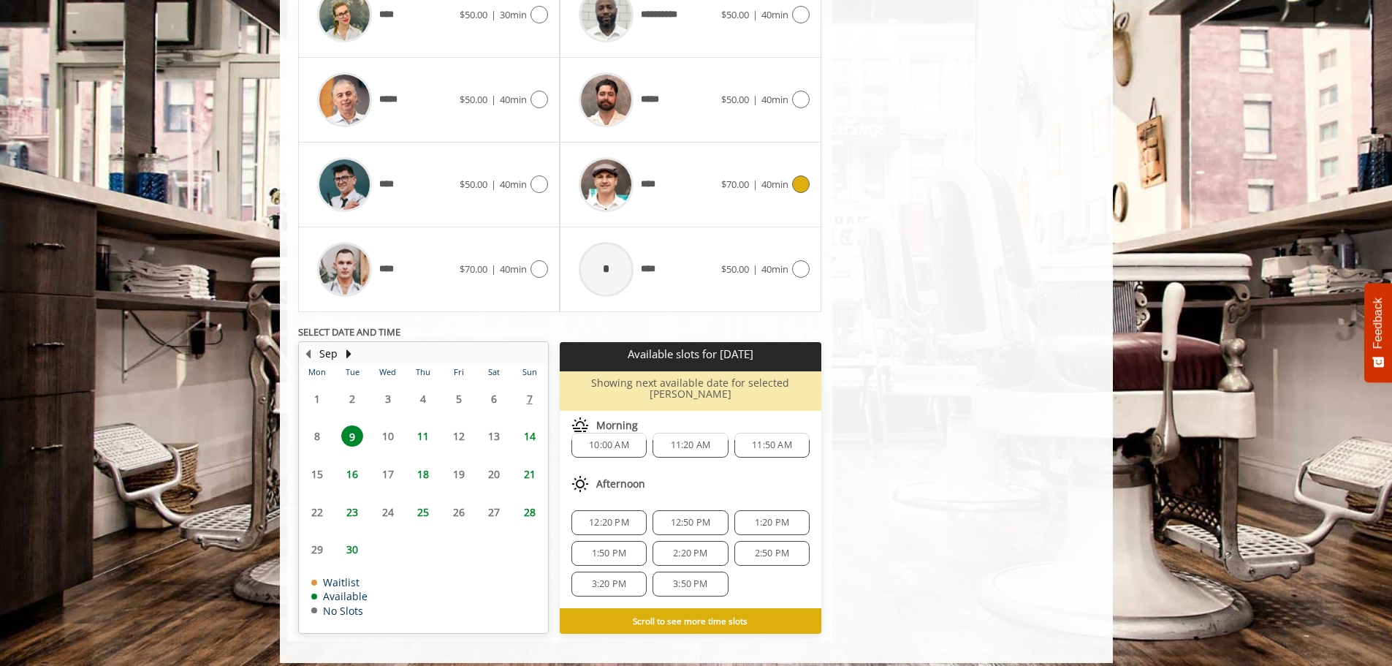
click at [423, 471] on span "18" at bounding box center [423, 473] width 22 height 21
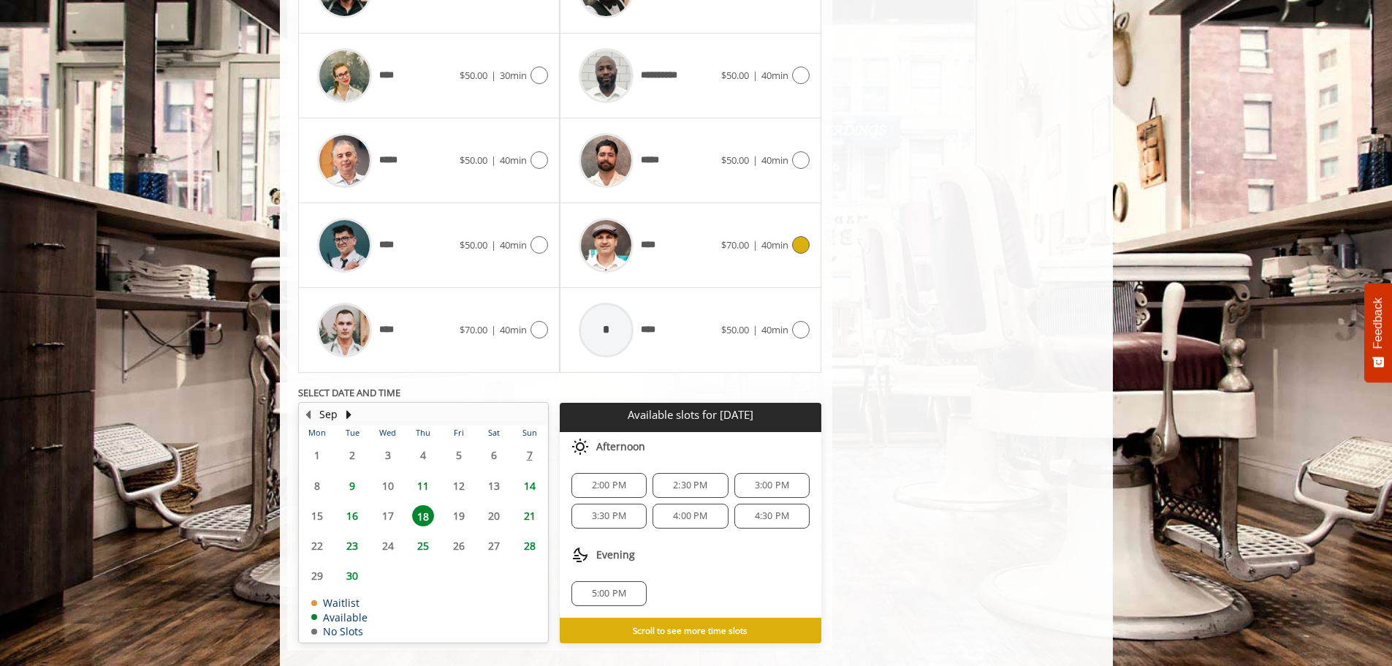
scroll to position [761, 0]
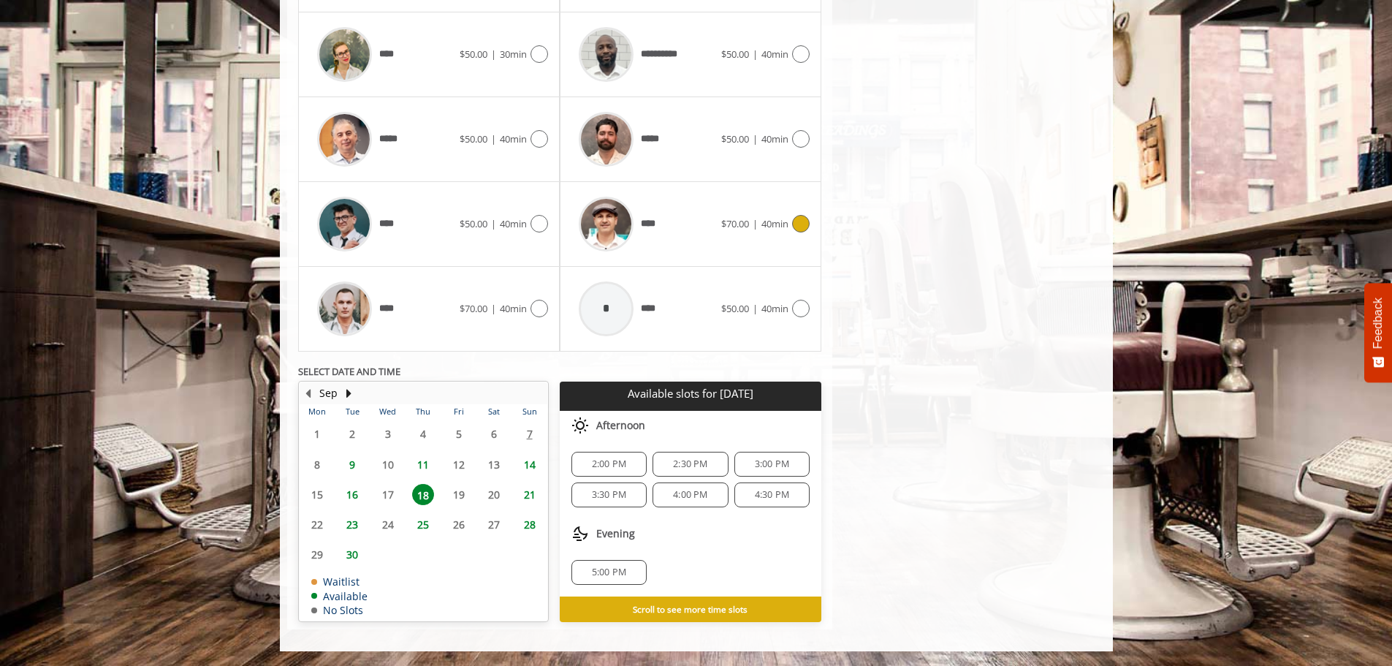
click at [603, 571] on span "5:00 PM" at bounding box center [609, 572] width 34 height 12
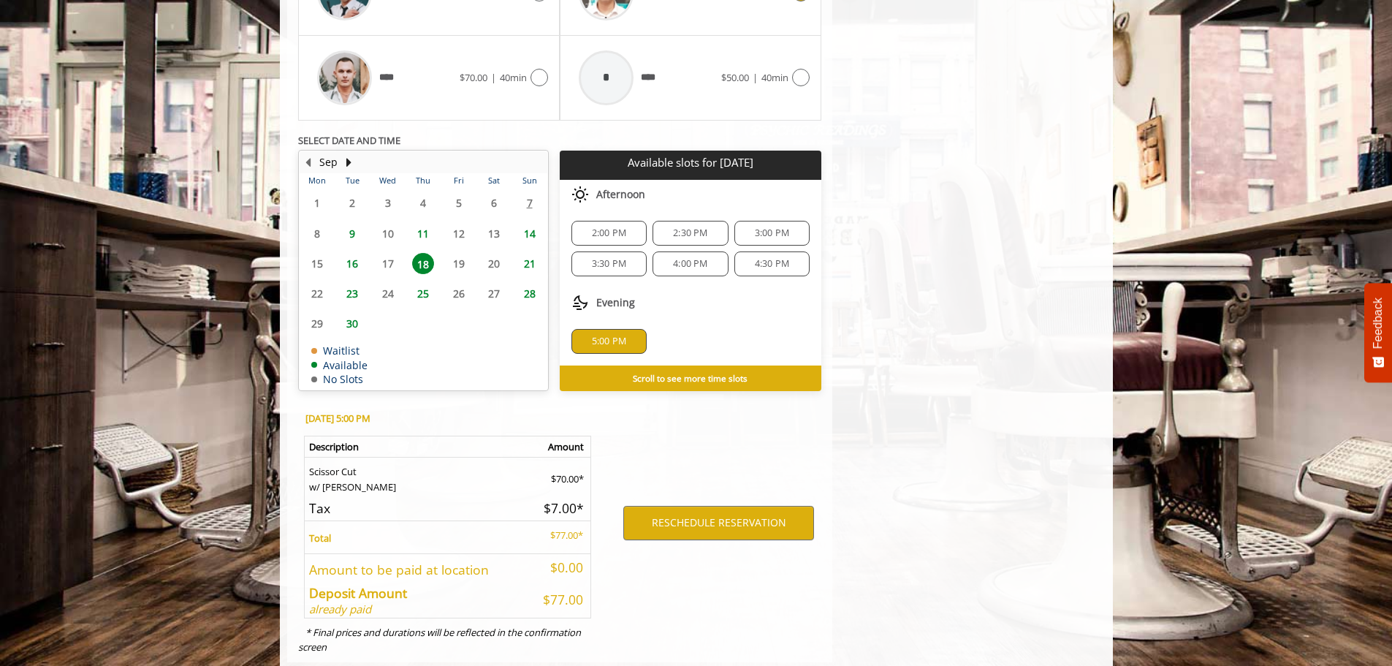
scroll to position [1024, 0]
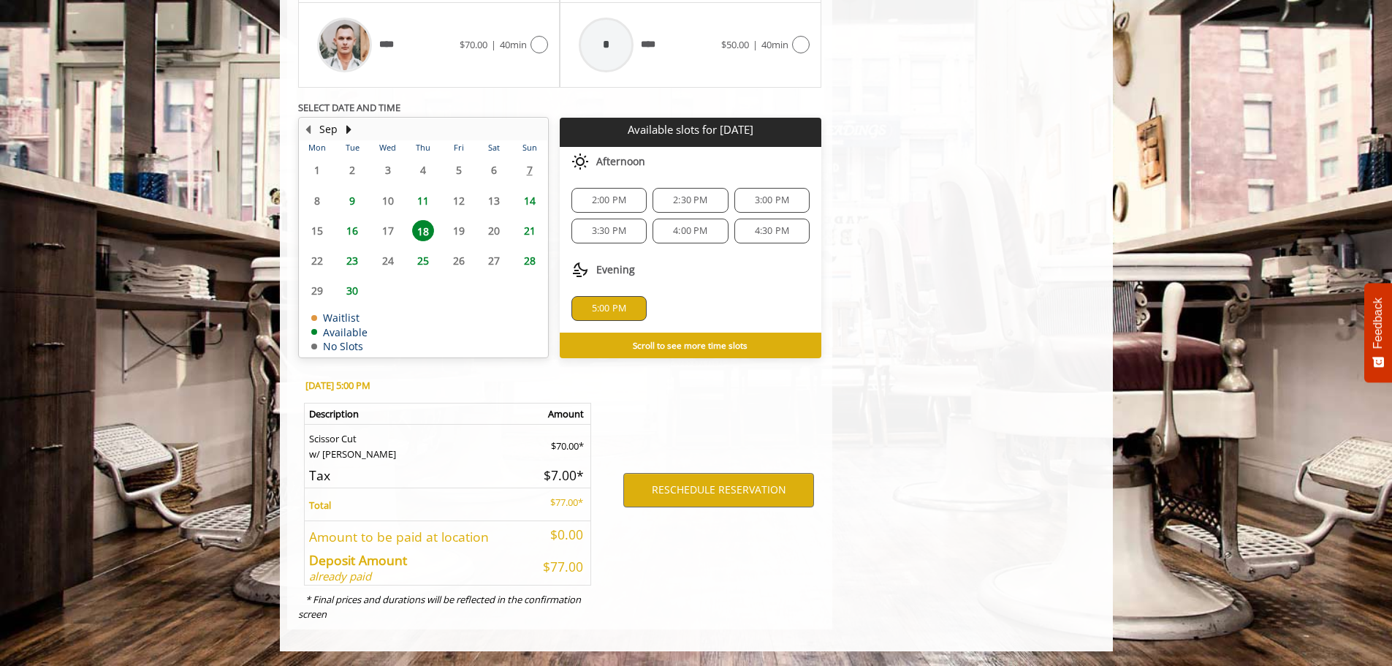
click at [422, 200] on span "11" at bounding box center [423, 200] width 22 height 21
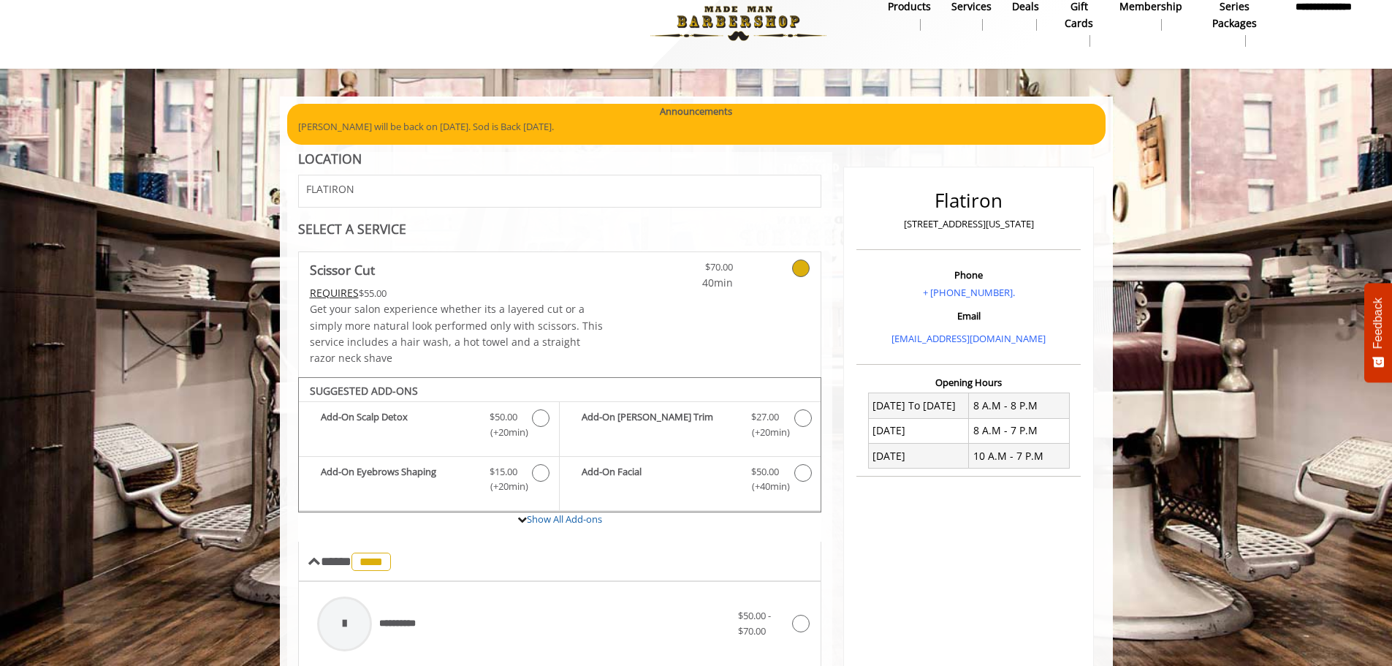
scroll to position [20, 0]
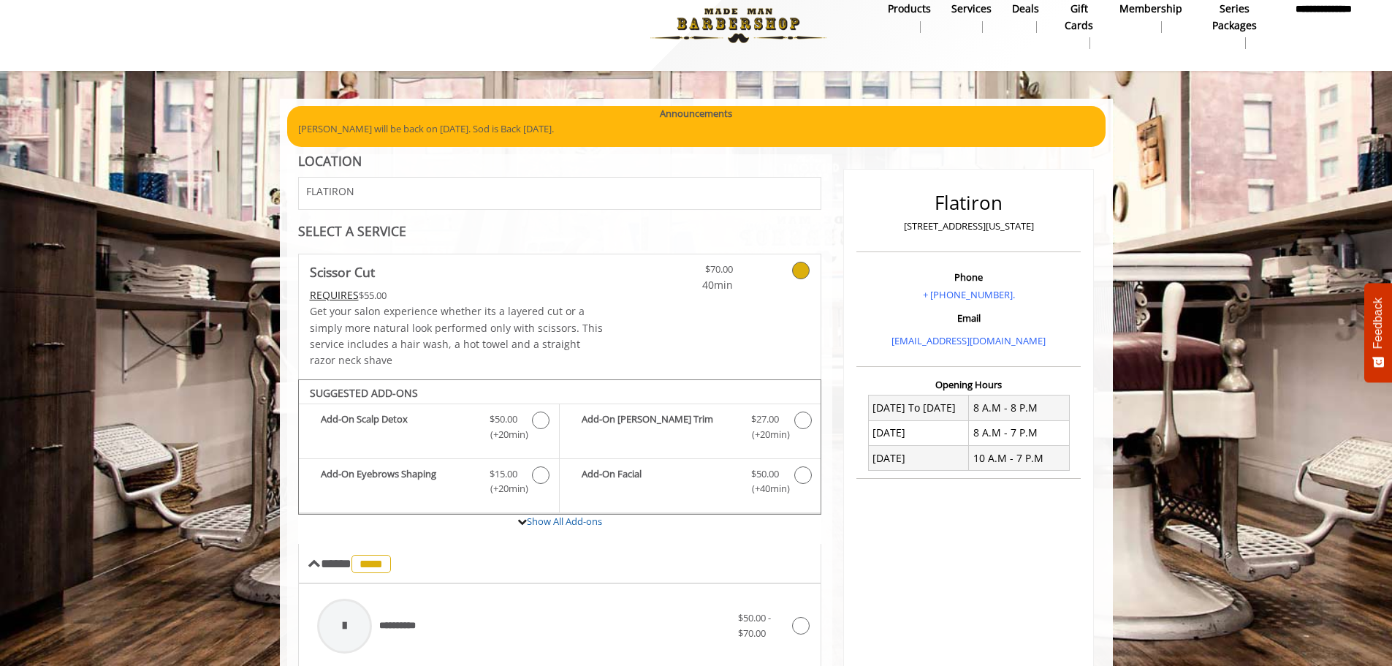
click at [483, 190] on div "FLATIRON" at bounding box center [424, 193] width 272 height 31
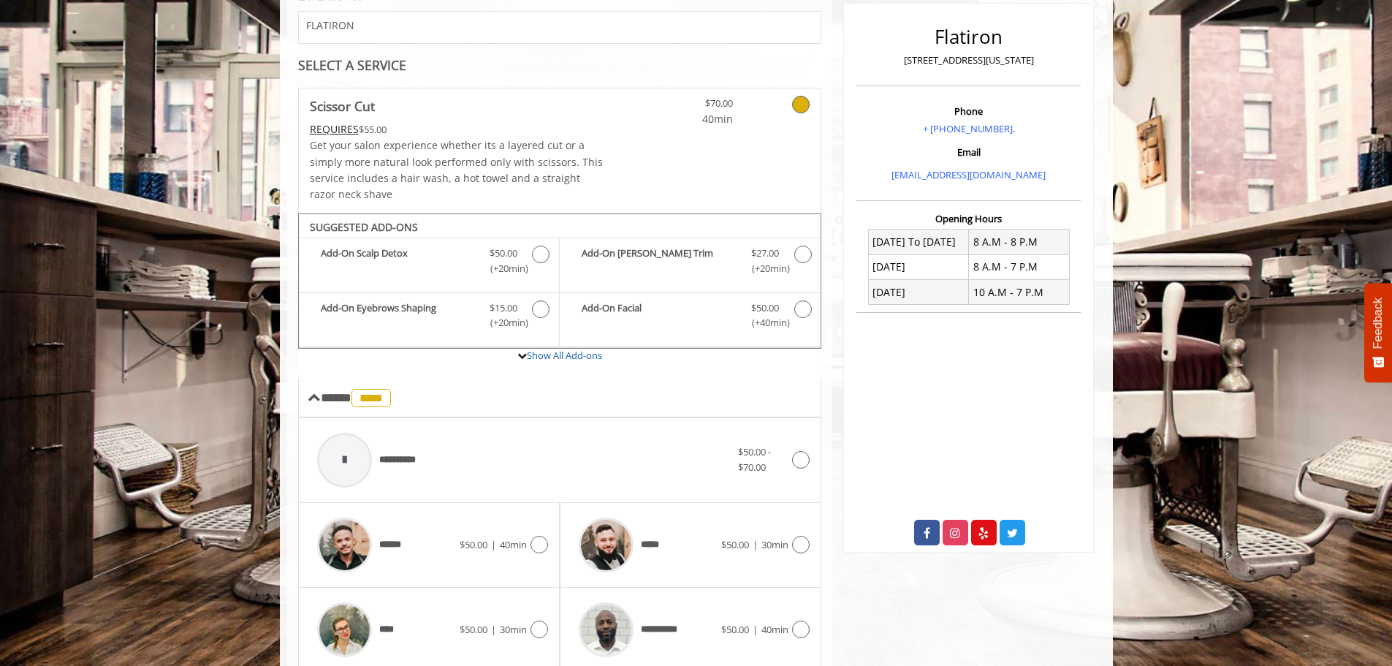
scroll to position [93, 0]
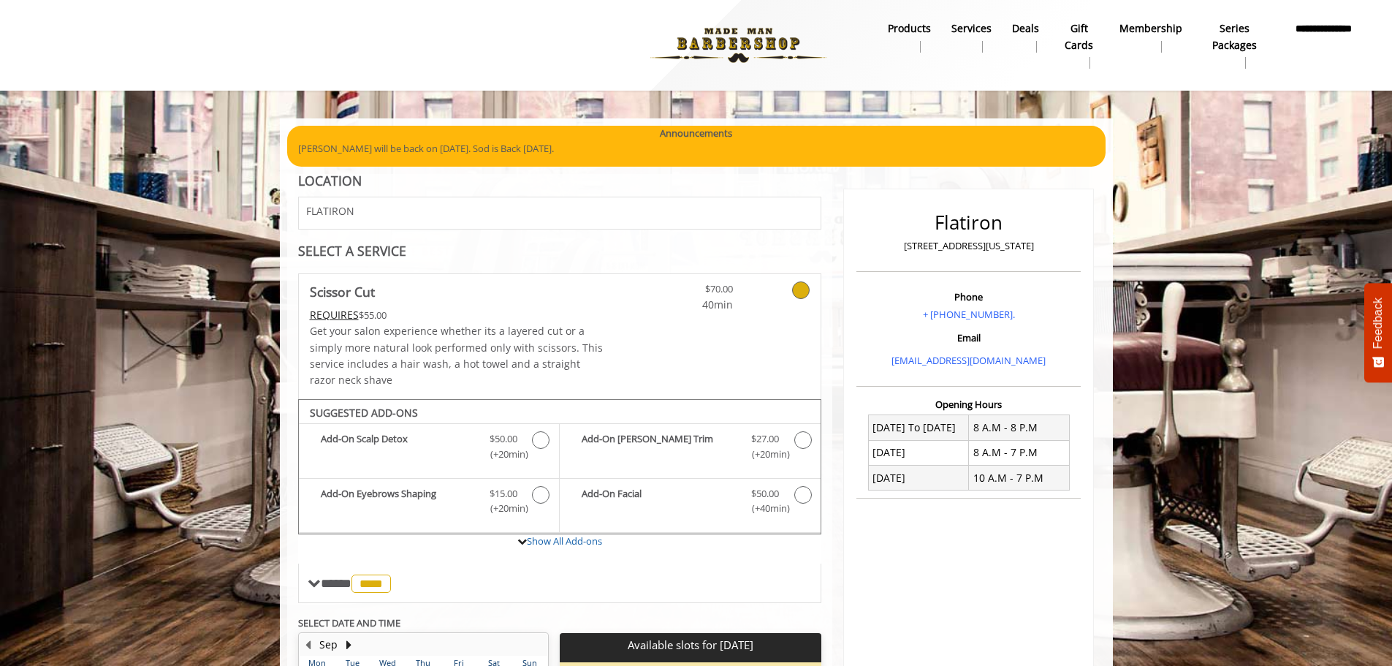
click at [717, 38] on img at bounding box center [738, 45] width 201 height 80
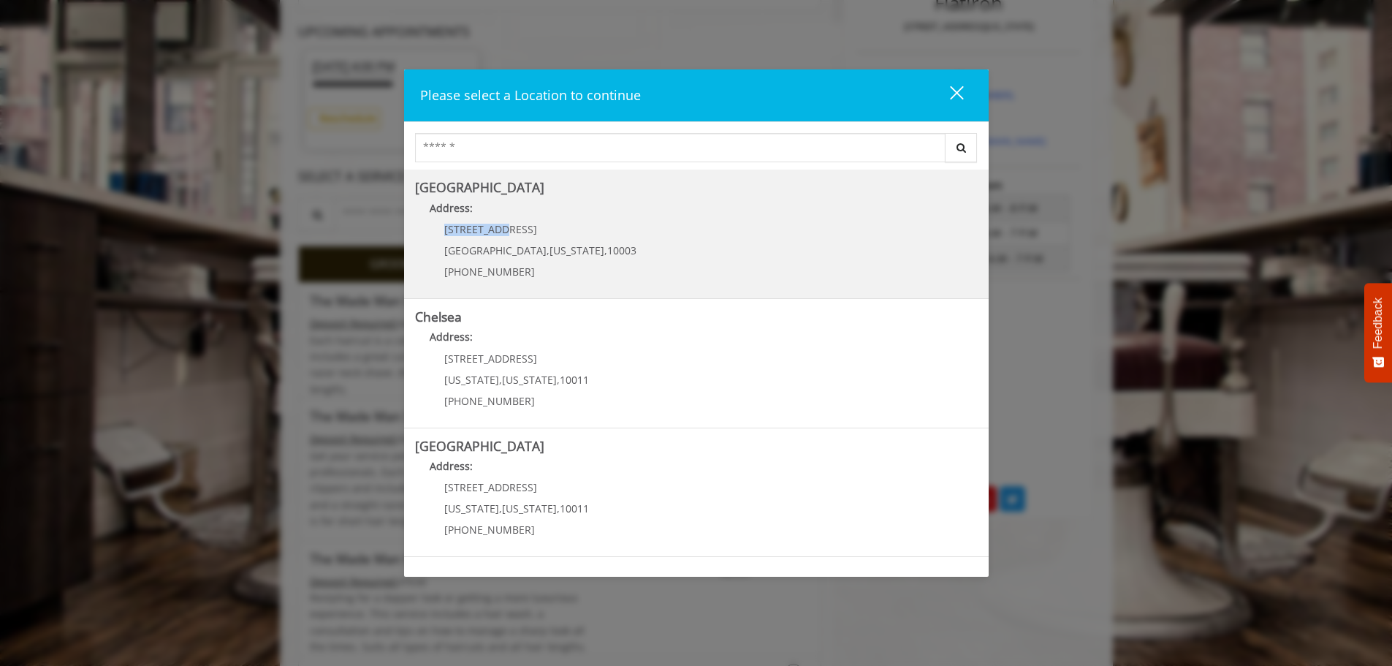
drag, startPoint x: 496, startPoint y: 231, endPoint x: 446, endPoint y: 225, distance: 50.7
click at [446, 225] on p "[STREET_ADDRESS]" at bounding box center [540, 229] width 192 height 11
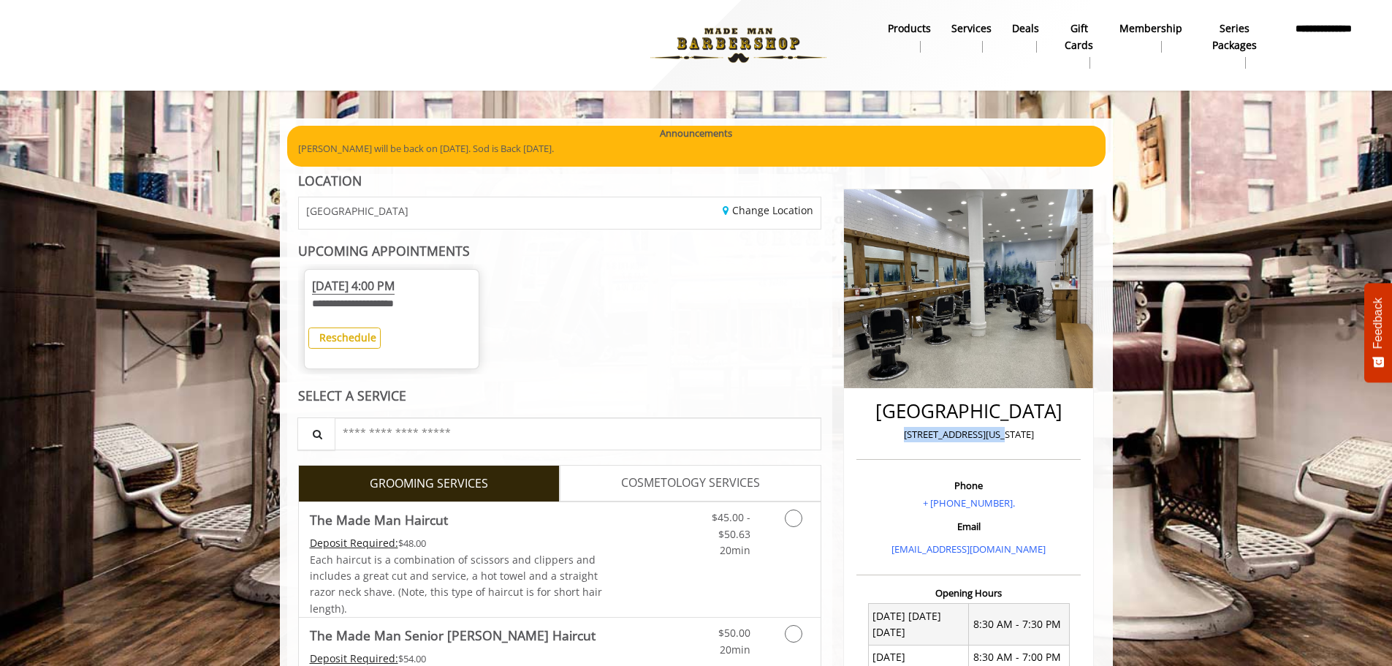
drag, startPoint x: 1027, startPoint y: 434, endPoint x: 921, endPoint y: 433, distance: 106.7
click at [921, 433] on p "[STREET_ADDRESS][US_STATE]" at bounding box center [968, 434] width 217 height 15
copy p "[STREET_ADDRESS][US_STATE]"
click at [739, 207] on link "Change Location" at bounding box center [768, 210] width 91 height 14
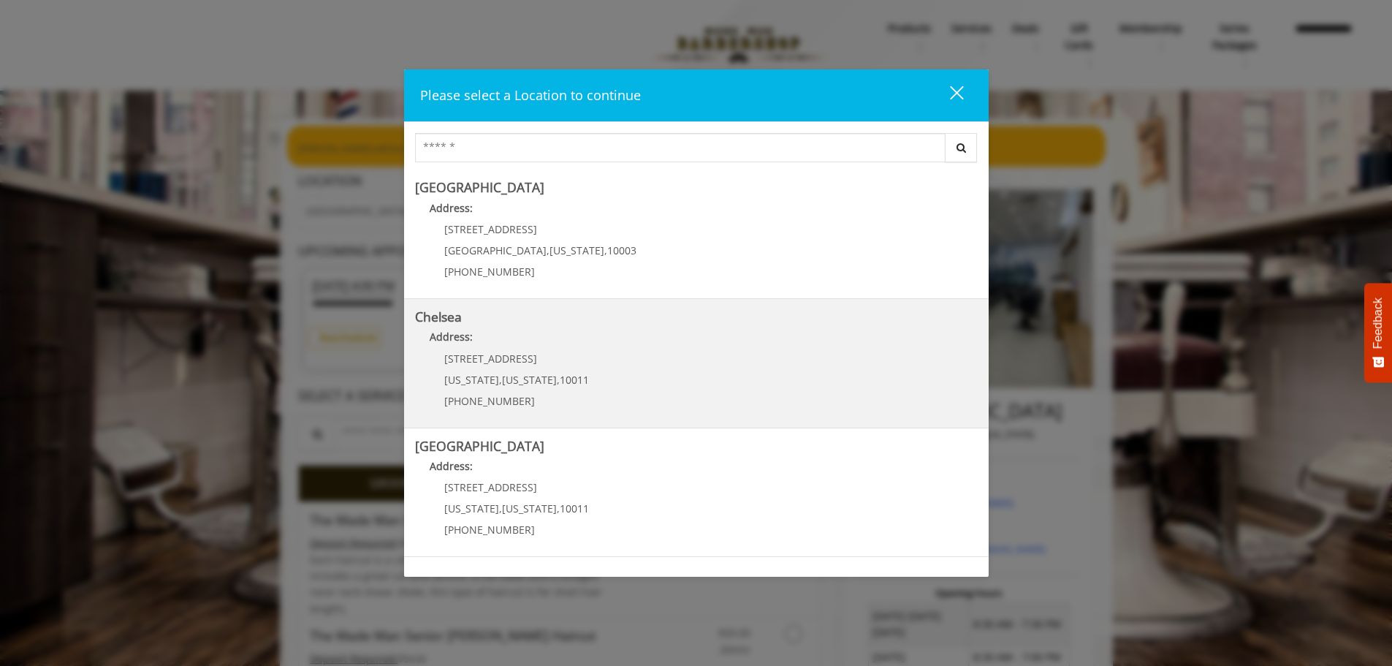
drag, startPoint x: 536, startPoint y: 362, endPoint x: 435, endPoint y: 358, distance: 101.6
click at [435, 358] on div "169/170 W 23rd St New York , New York , 10011 (917) 639-3902" at bounding box center [505, 385] width 181 height 64
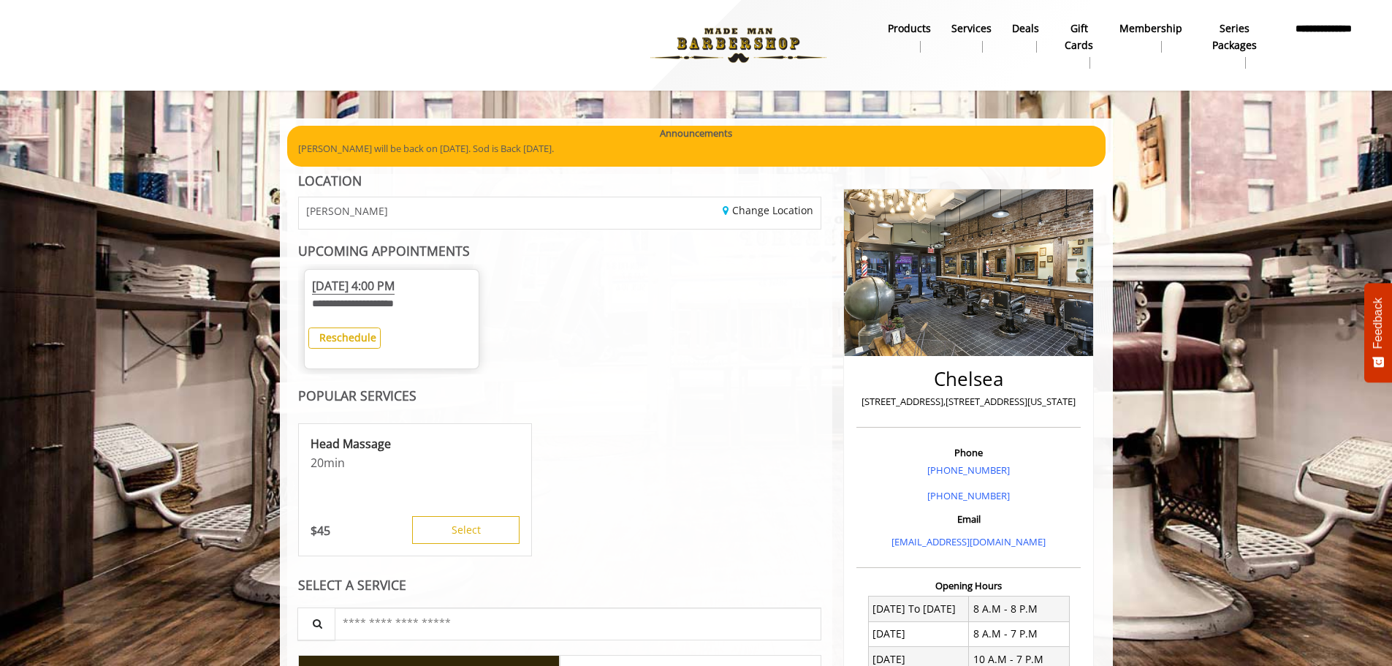
drag, startPoint x: 1021, startPoint y: 403, endPoint x: 854, endPoint y: 403, distance: 167.3
click at [854, 403] on div "Chelsea [STREET_ADDRESS],[STREET_ADDRESS][US_STATE] Phone [PHONE_NUMBER] [PHONE…" at bounding box center [968, 553] width 251 height 731
click at [351, 338] on b "Reschedule" at bounding box center [347, 337] width 57 height 14
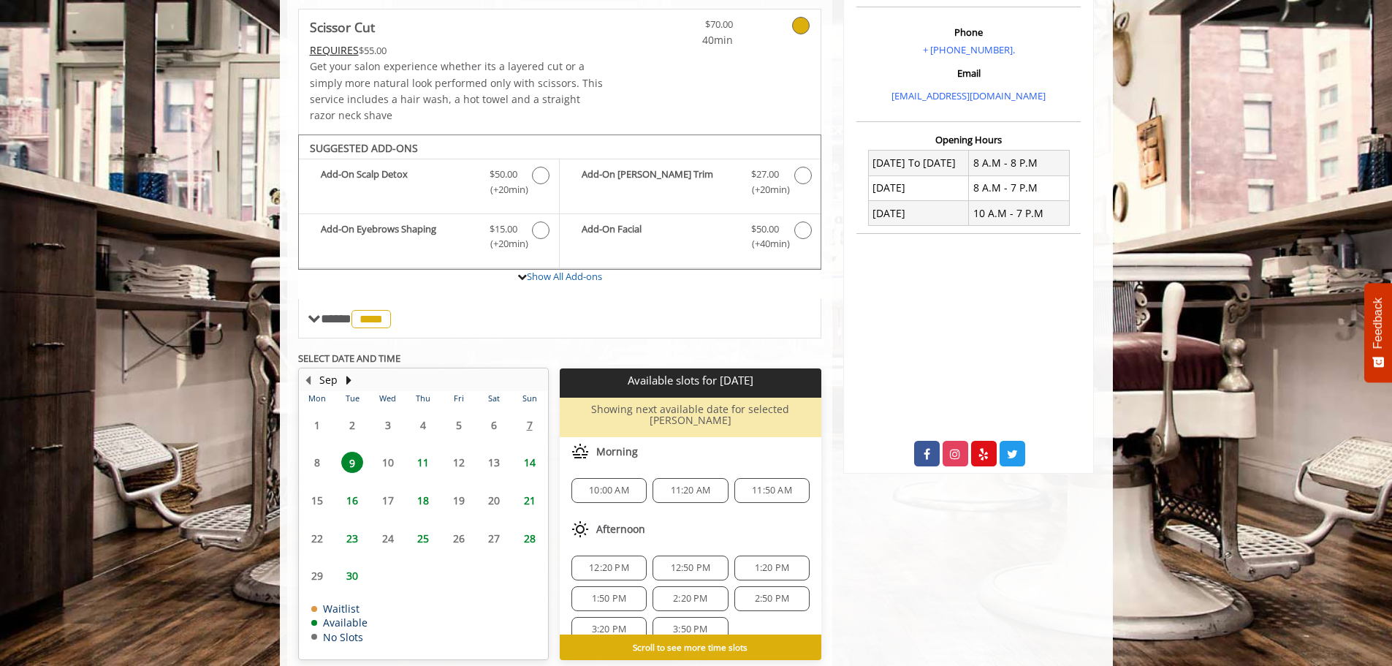
scroll to position [286, 0]
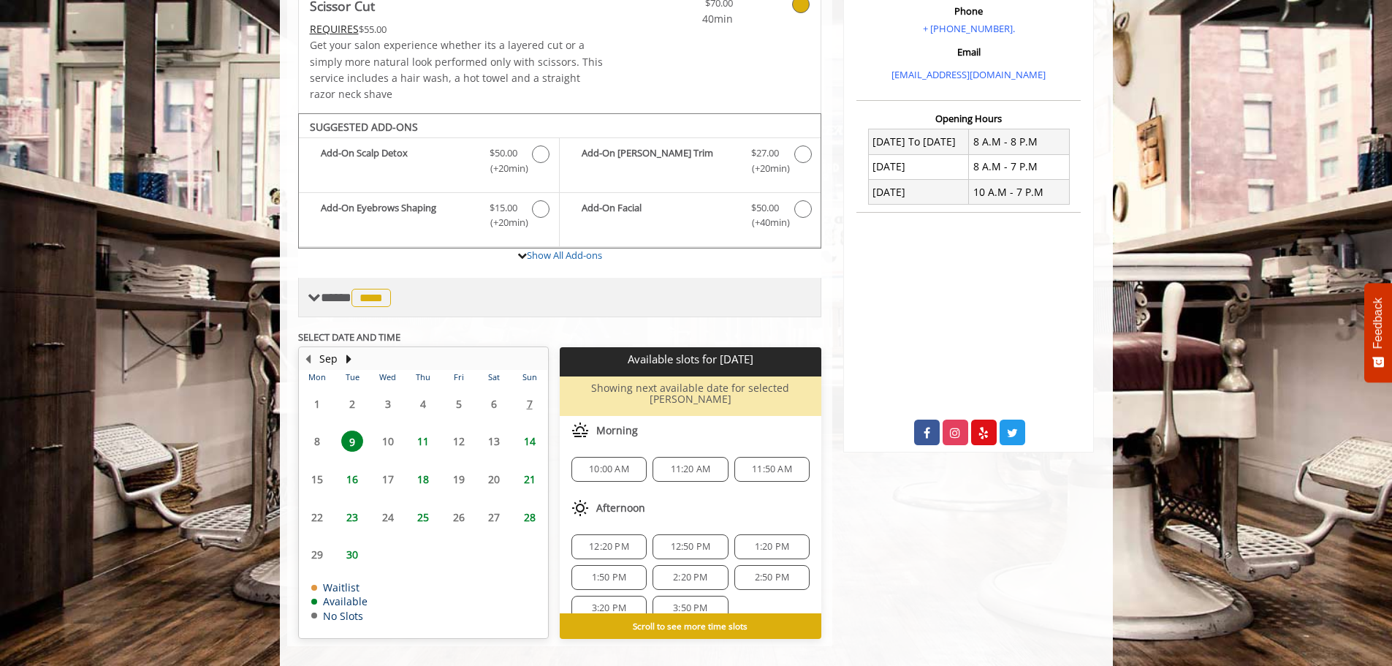
click at [391, 300] on span "****" at bounding box center [370, 298] width 39 height 18
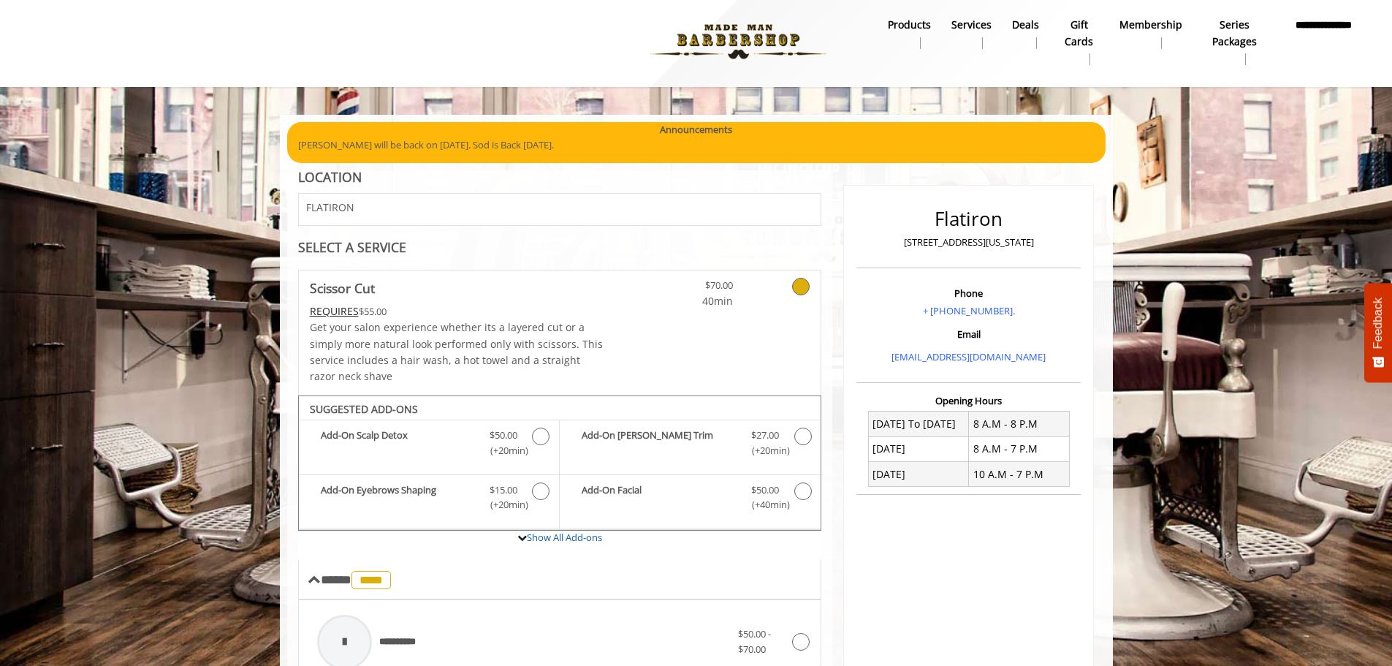
scroll to position [0, 0]
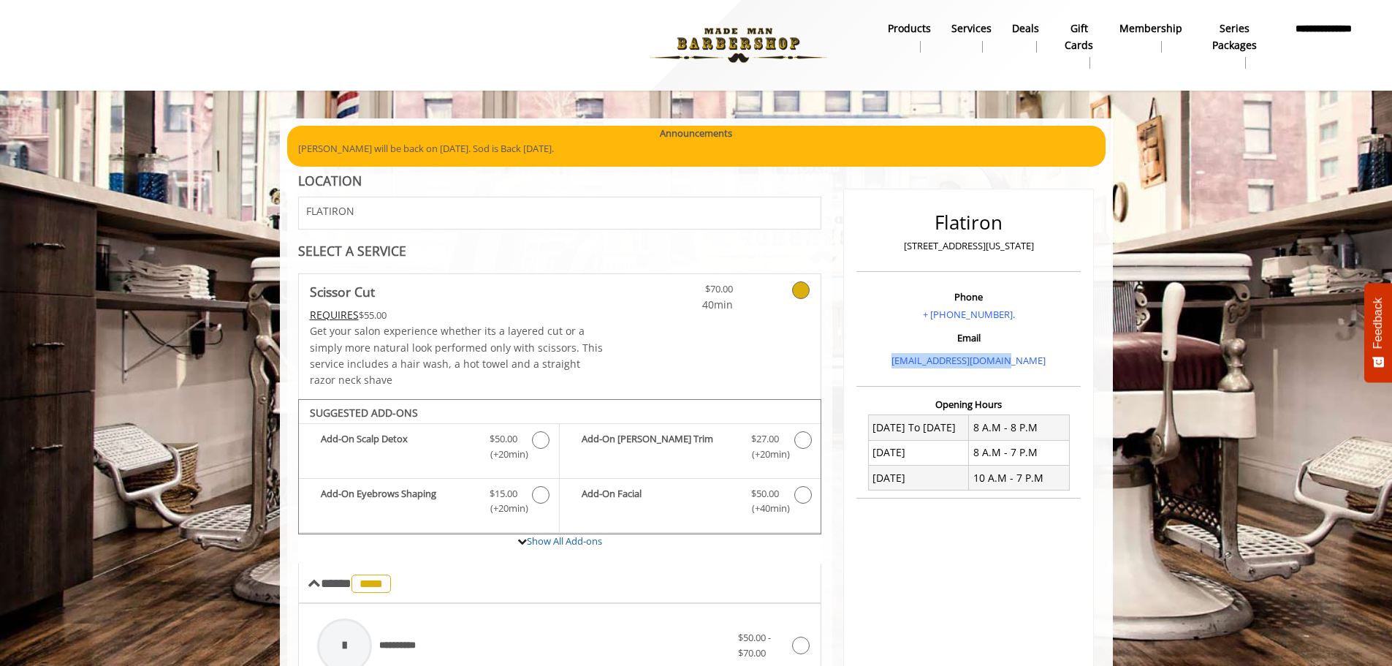
drag, startPoint x: 1036, startPoint y: 364, endPoint x: 904, endPoint y: 374, distance: 131.9
click at [904, 374] on div "Phone + (917) 475-1765. Email info@mademanbarber.com" at bounding box center [968, 335] width 224 height 102
copy link "[EMAIL_ADDRESS][DOMAIN_NAME]"
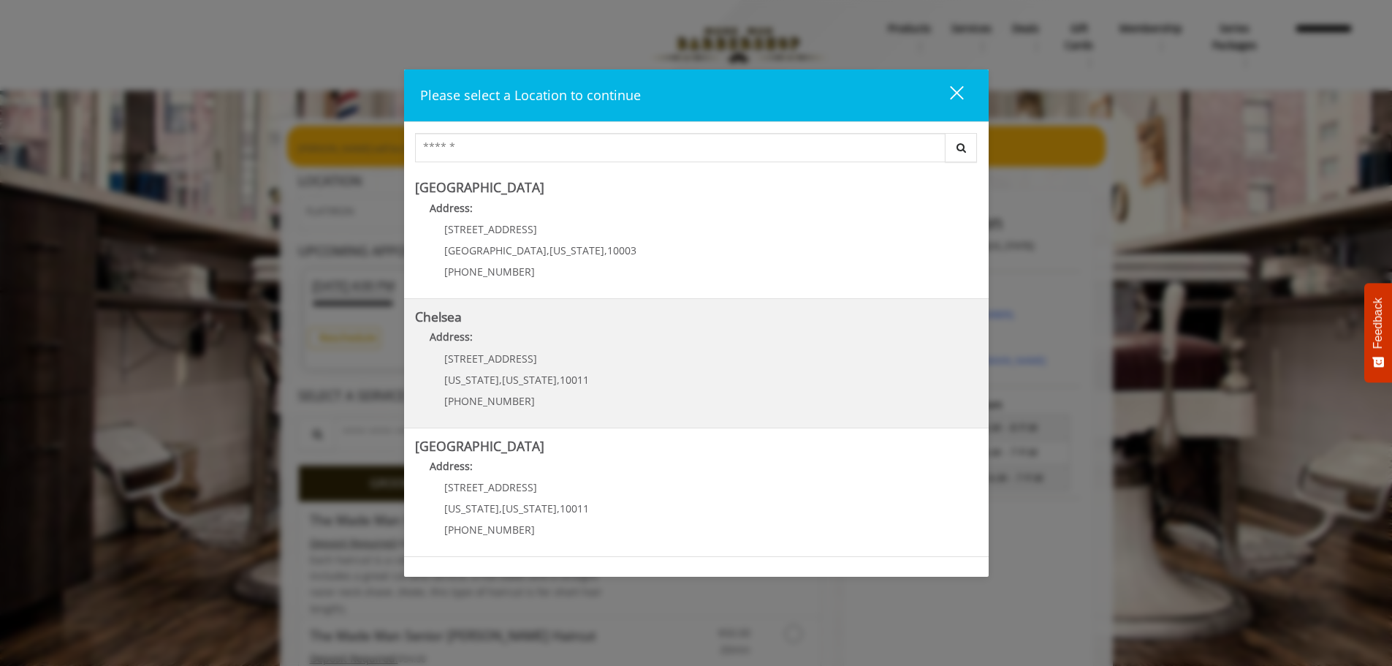
click at [468, 367] on div "169/170 W 23rd St New York , New York , 10011 (917) 639-3902" at bounding box center [505, 385] width 181 height 64
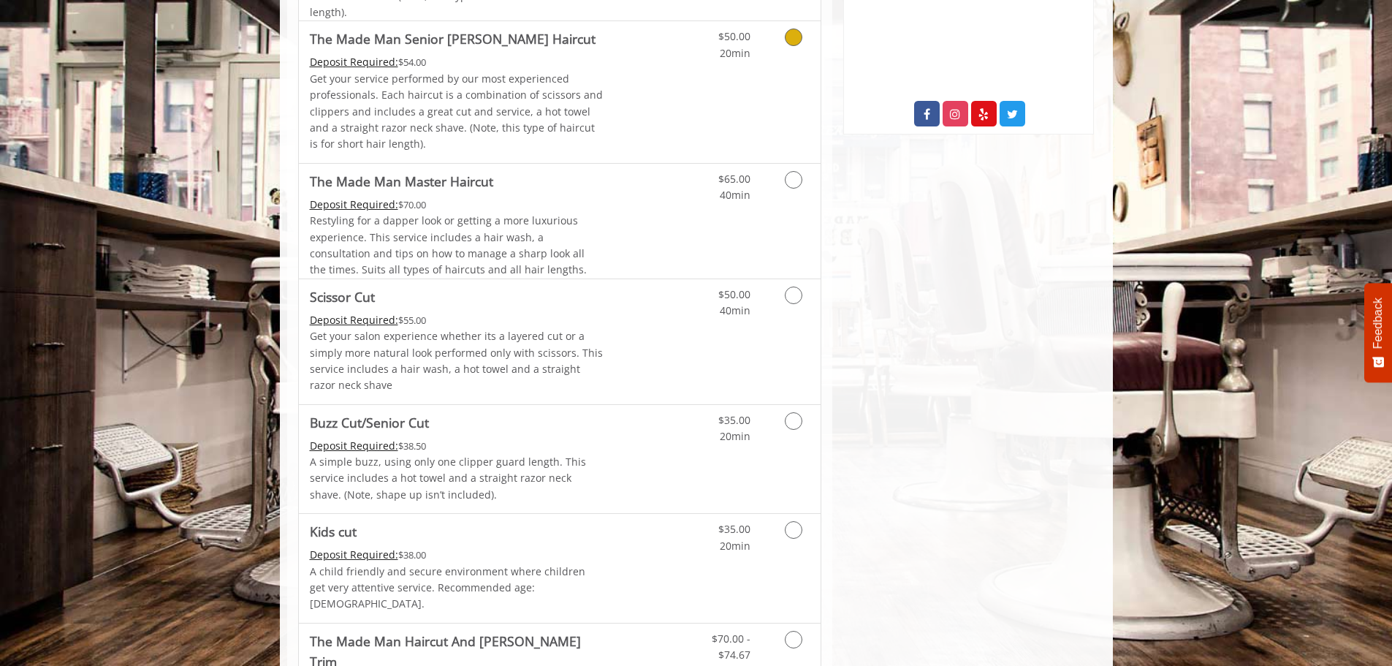
scroll to position [804, 0]
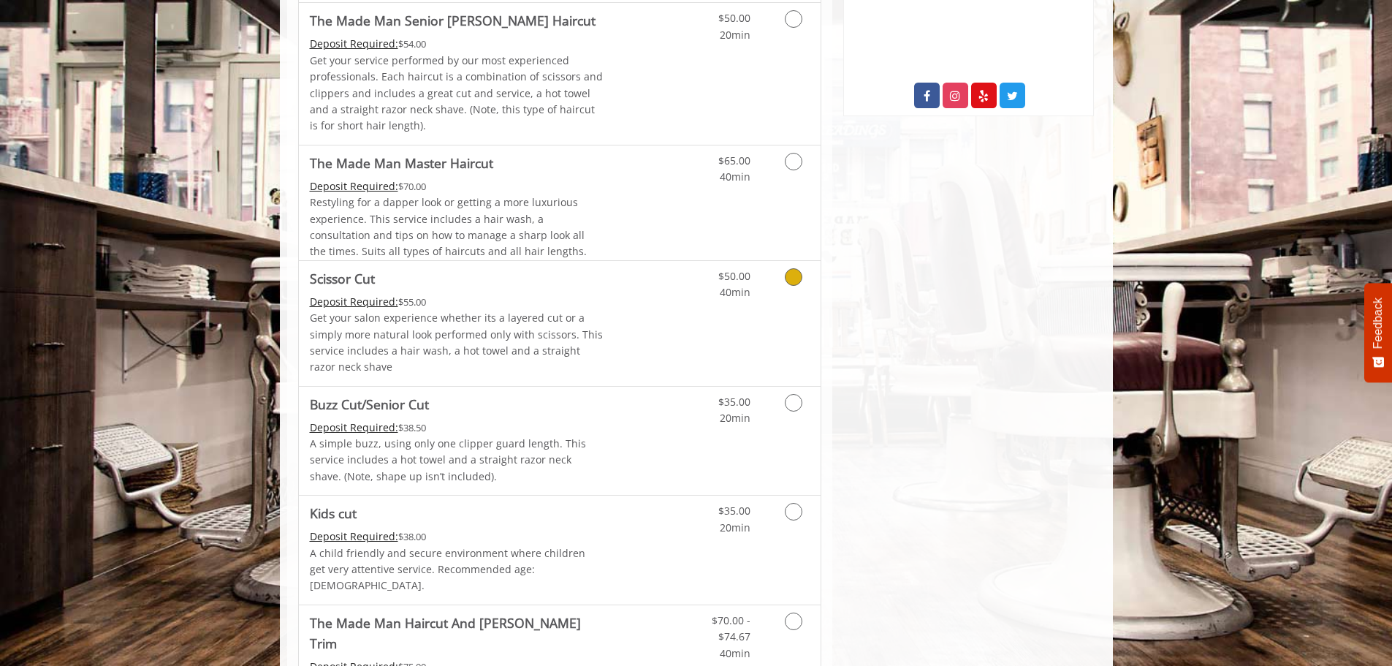
click at [788, 278] on icon "Grooming services" at bounding box center [794, 277] width 18 height 18
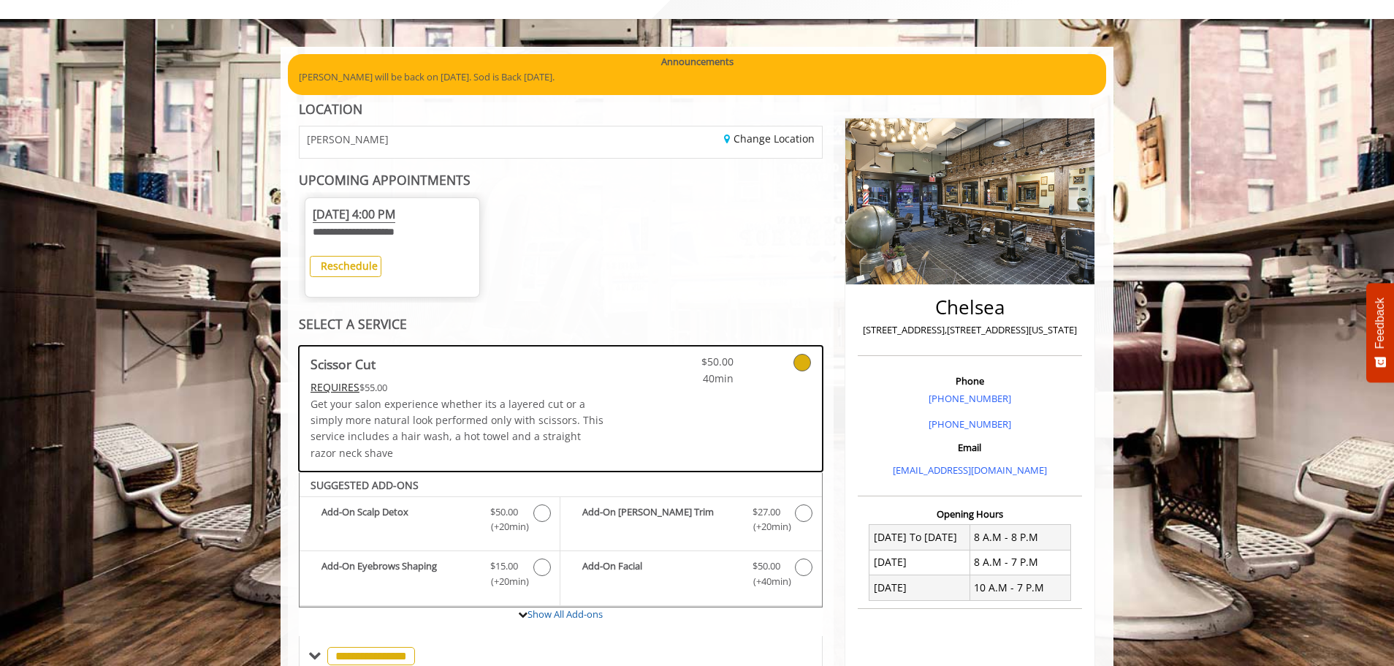
scroll to position [69, 0]
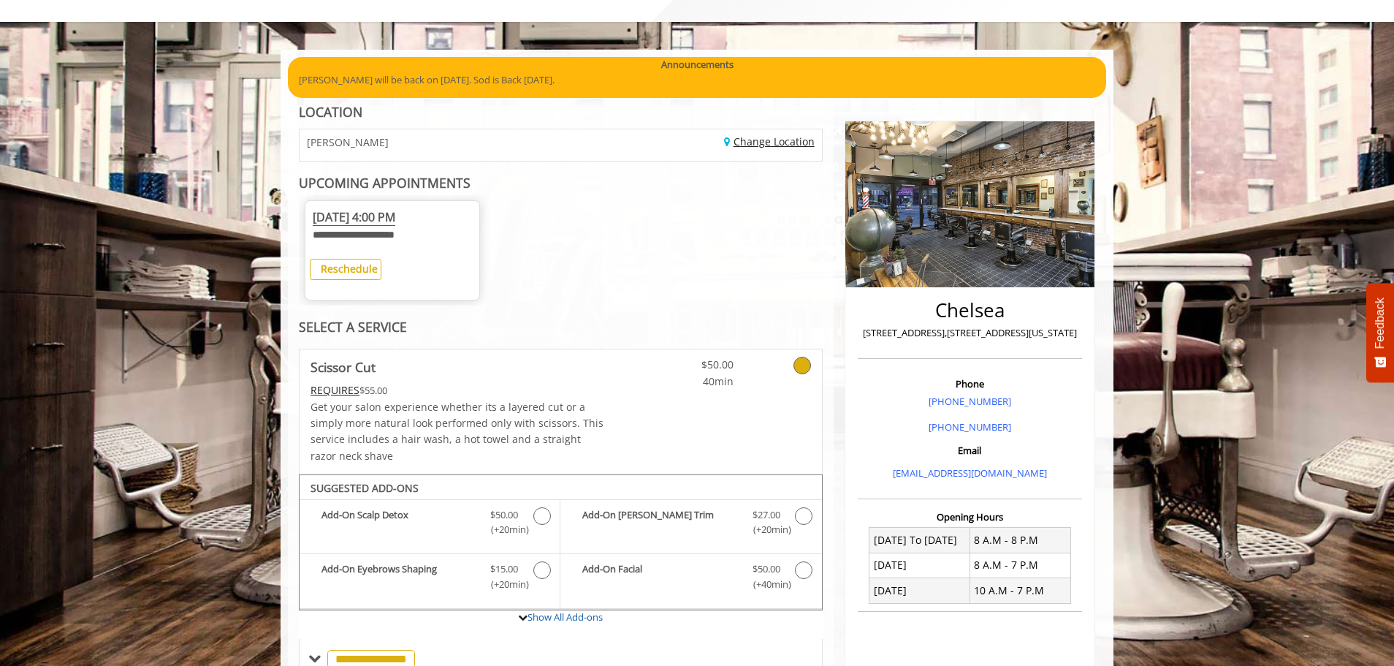
click at [772, 142] on link "Change Location" at bounding box center [769, 141] width 91 height 14
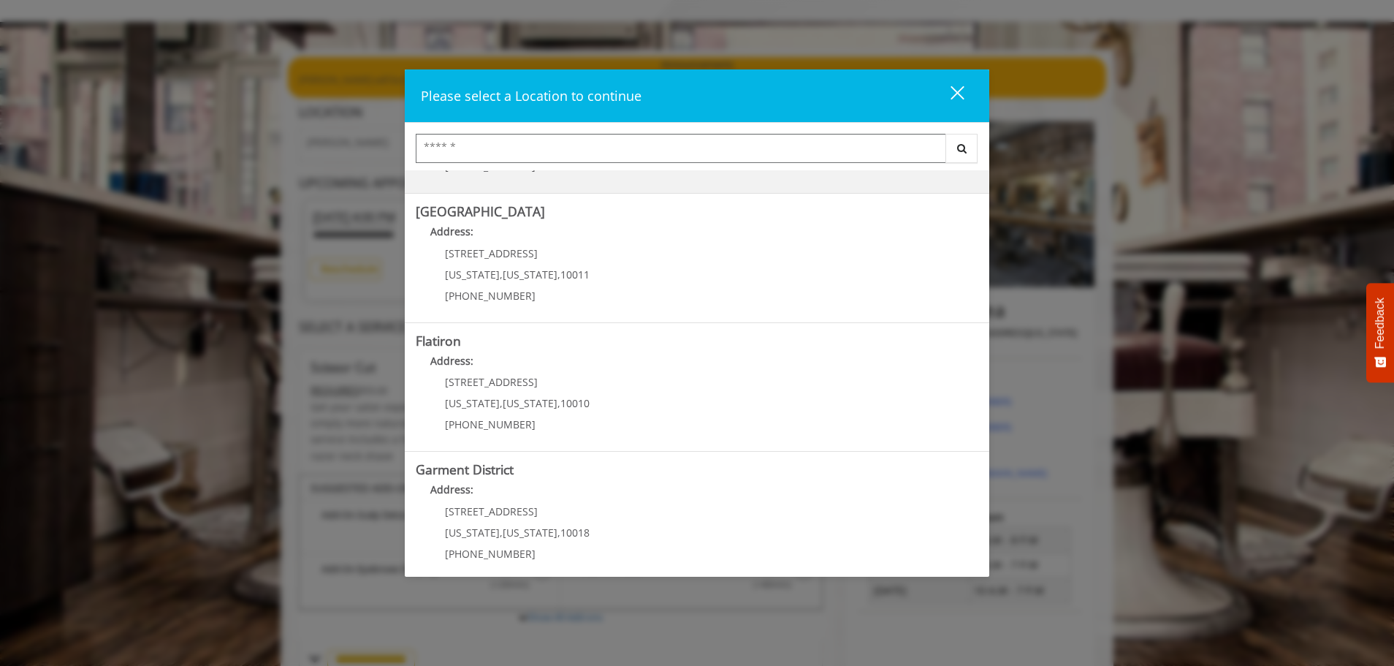
scroll to position [245, 0]
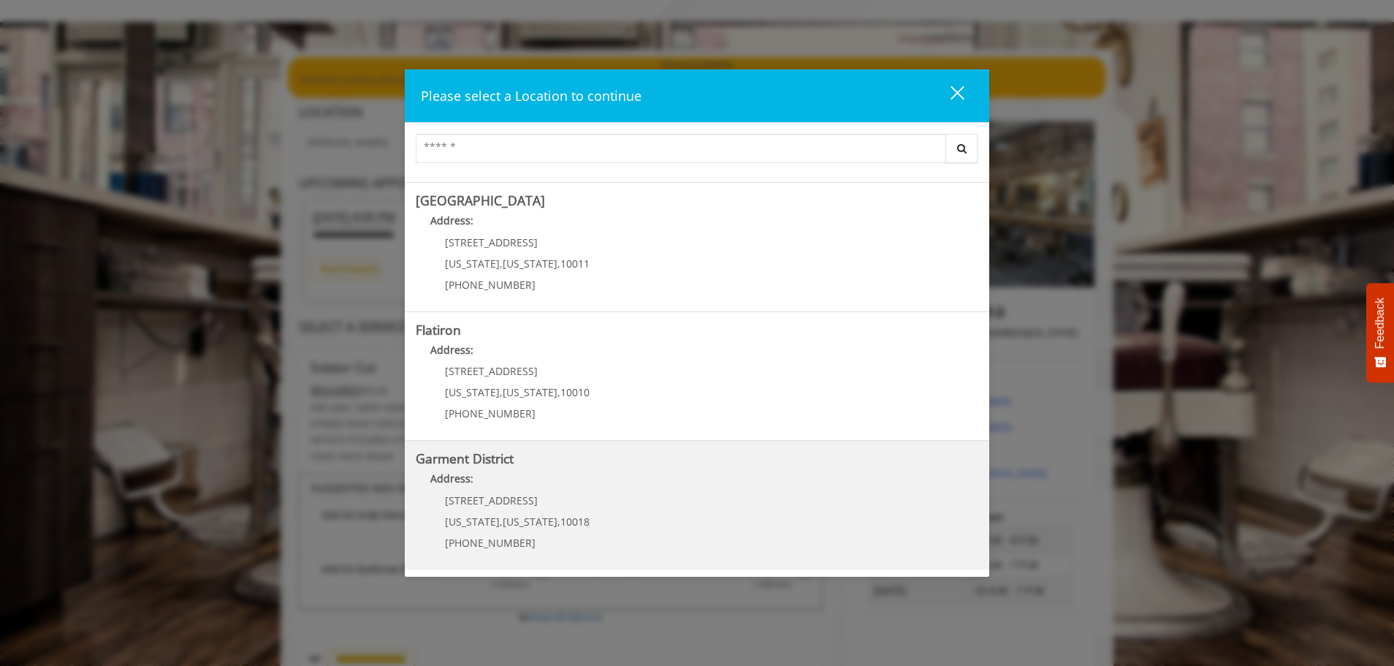
click at [560, 516] on span "10018" at bounding box center [574, 521] width 29 height 14
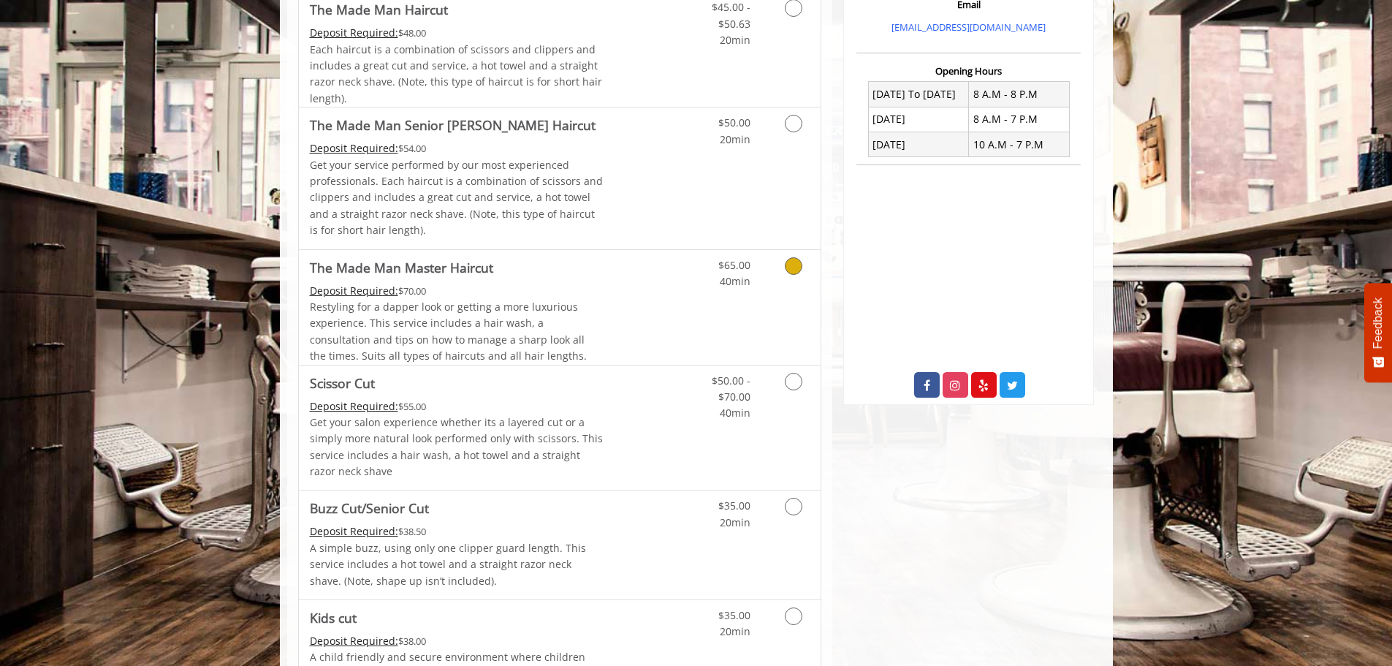
scroll to position [511, 0]
click at [788, 376] on icon "Grooming services" at bounding box center [794, 380] width 18 height 18
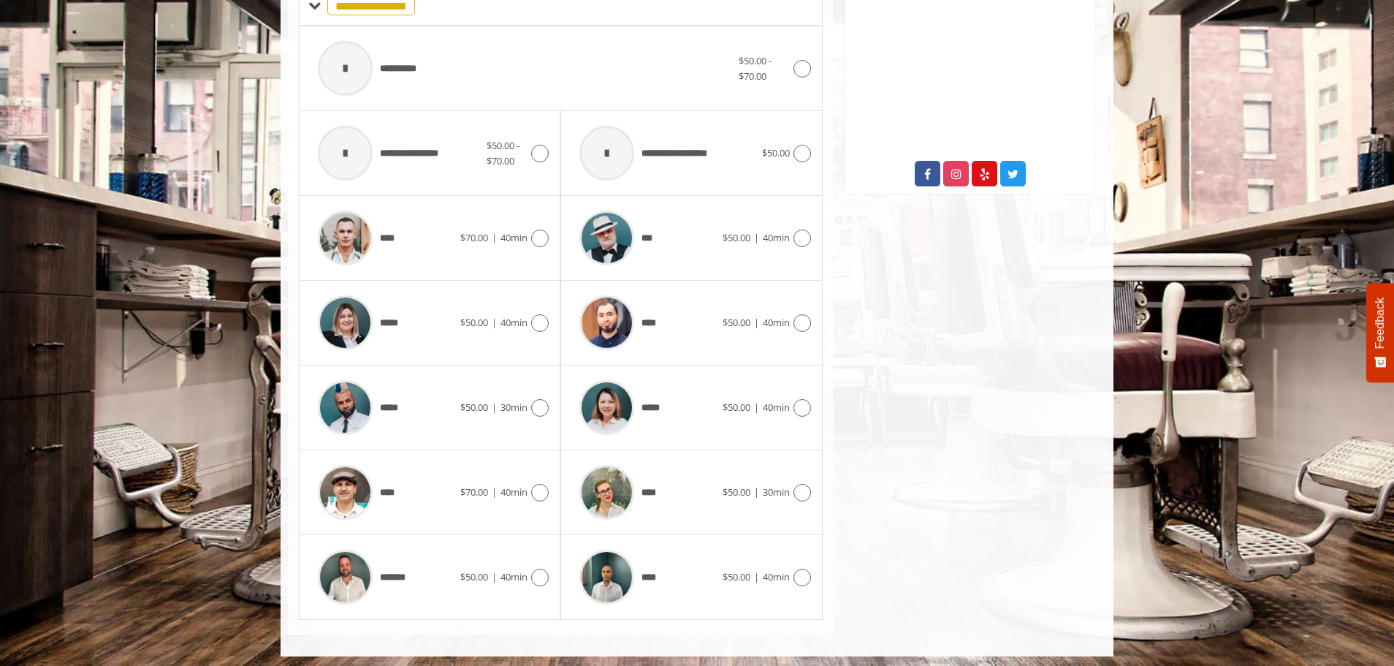
scroll to position [726, 0]
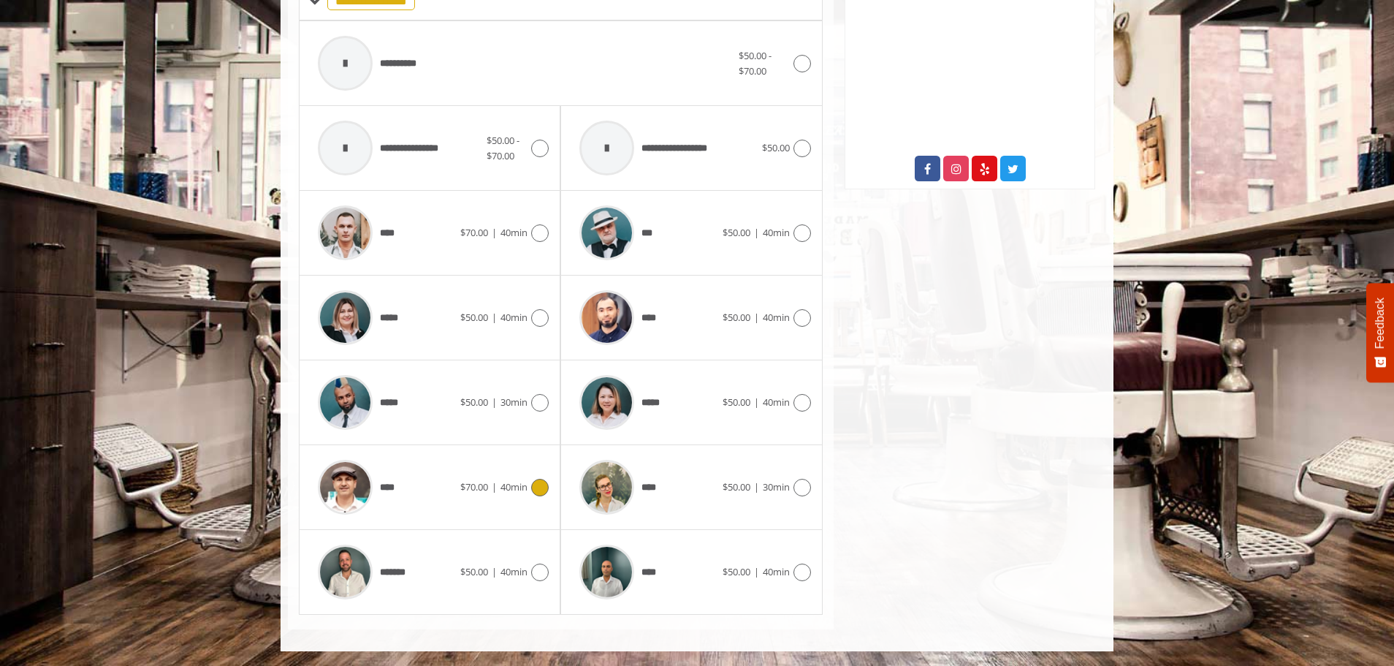
click at [541, 487] on icon at bounding box center [540, 488] width 18 height 18
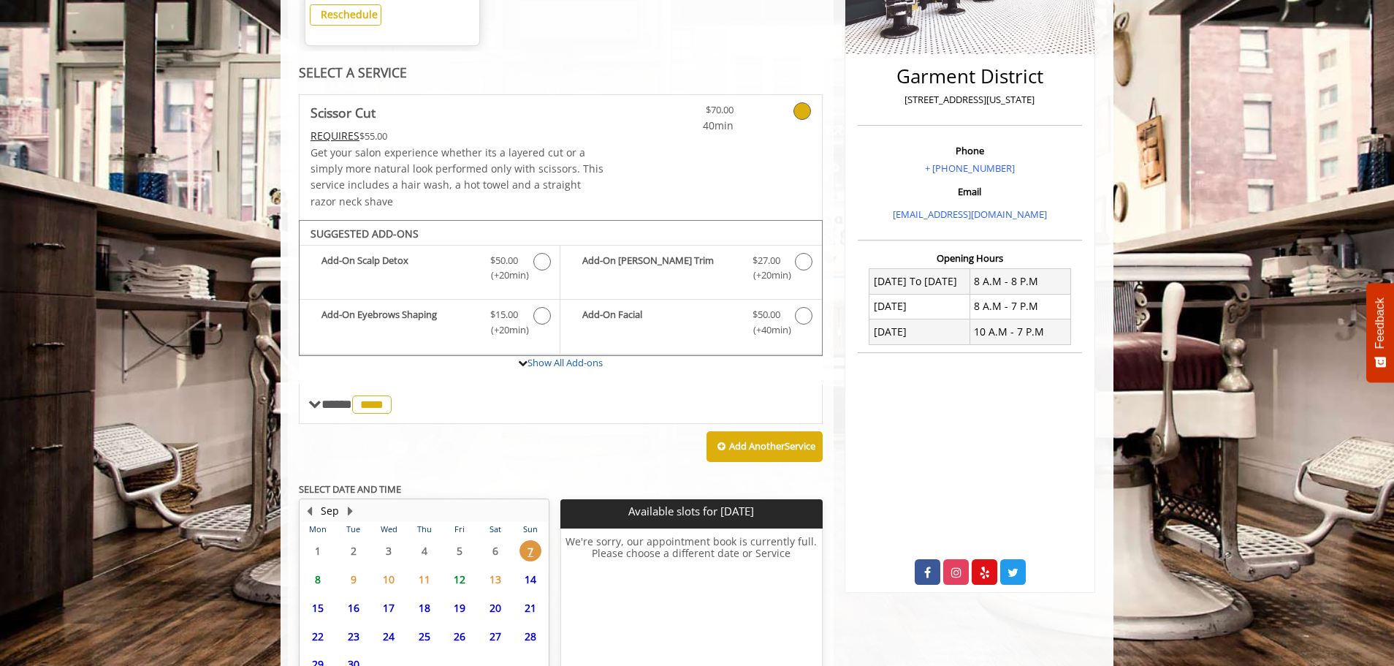
scroll to position [457, 0]
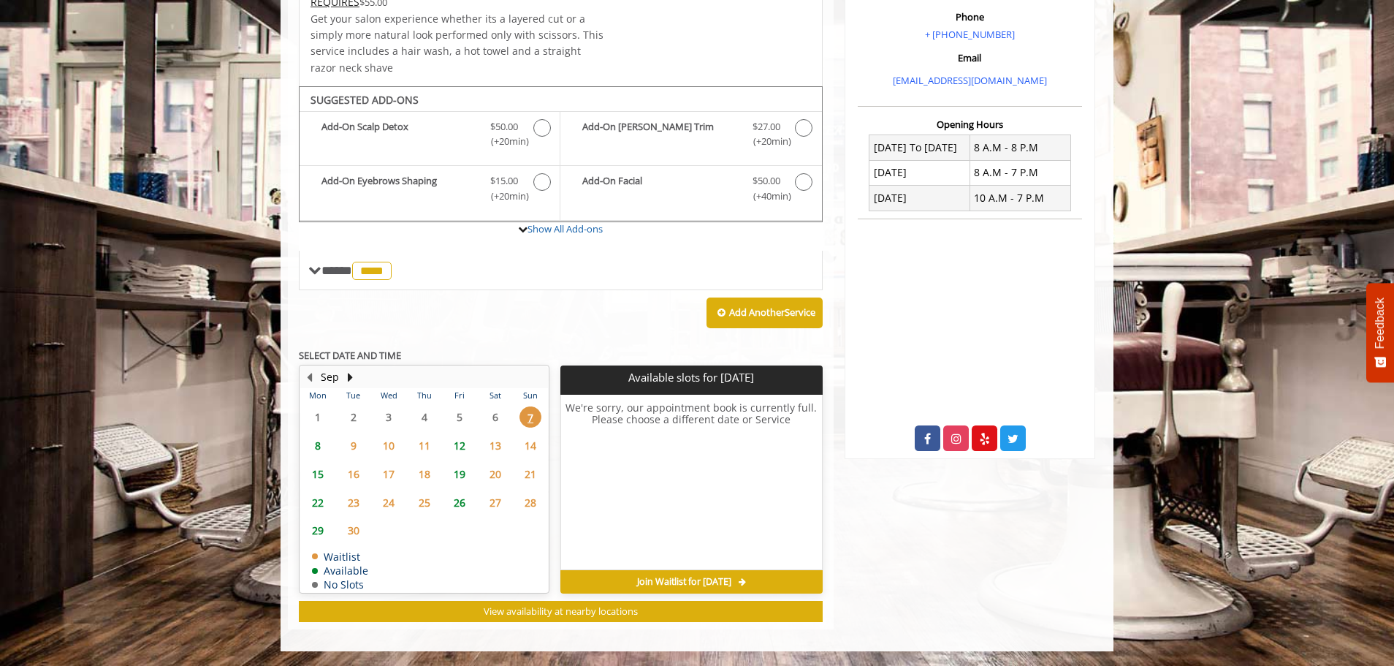
click at [316, 473] on span "15" at bounding box center [318, 473] width 22 height 21
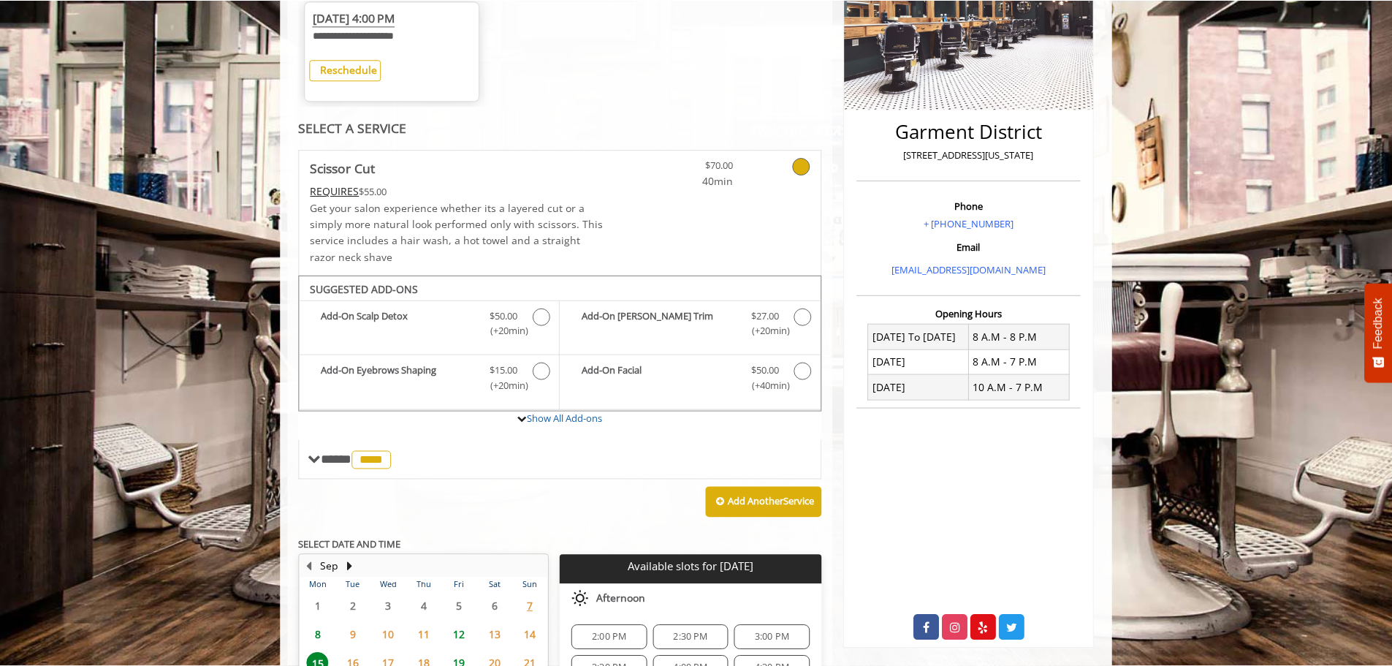
scroll to position [18, 0]
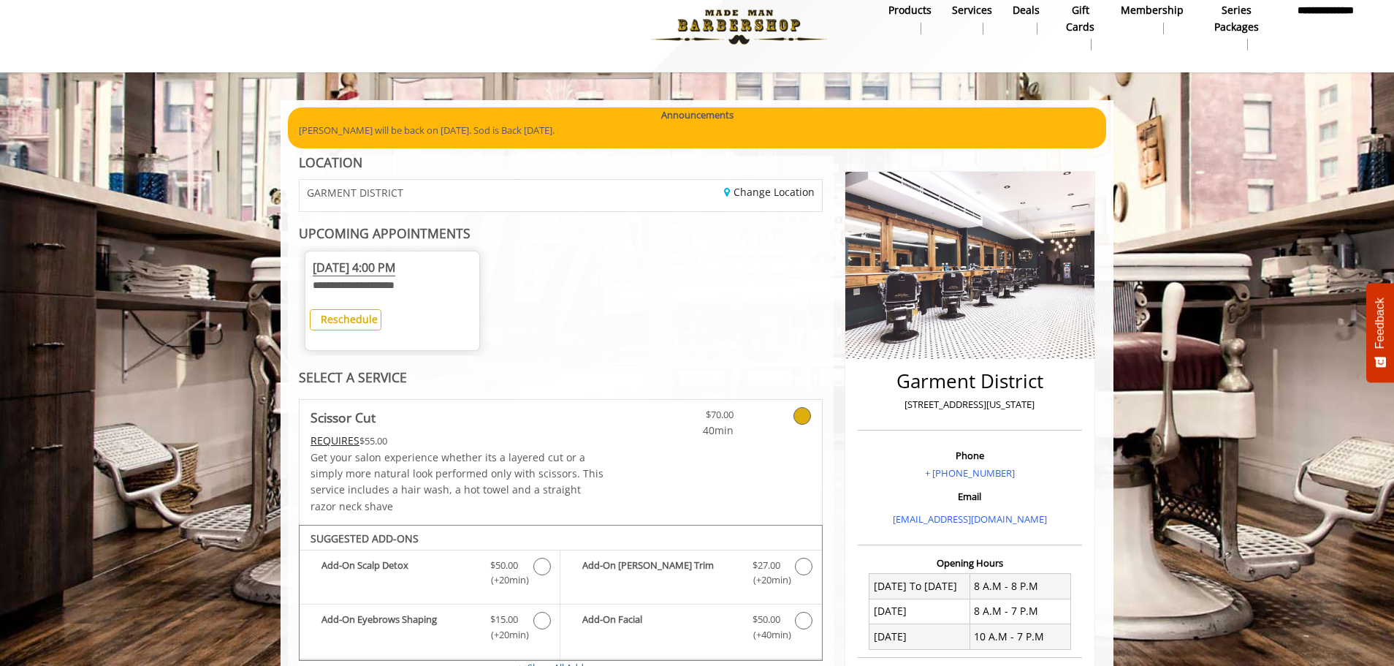
drag, startPoint x: 459, startPoint y: 270, endPoint x: 298, endPoint y: 270, distance: 160.7
click at [298, 270] on div "**********" at bounding box center [561, 612] width 546 height 912
copy span "[DATE] 4:00 PM"
click at [336, 319] on b "Reschedule" at bounding box center [349, 319] width 57 height 14
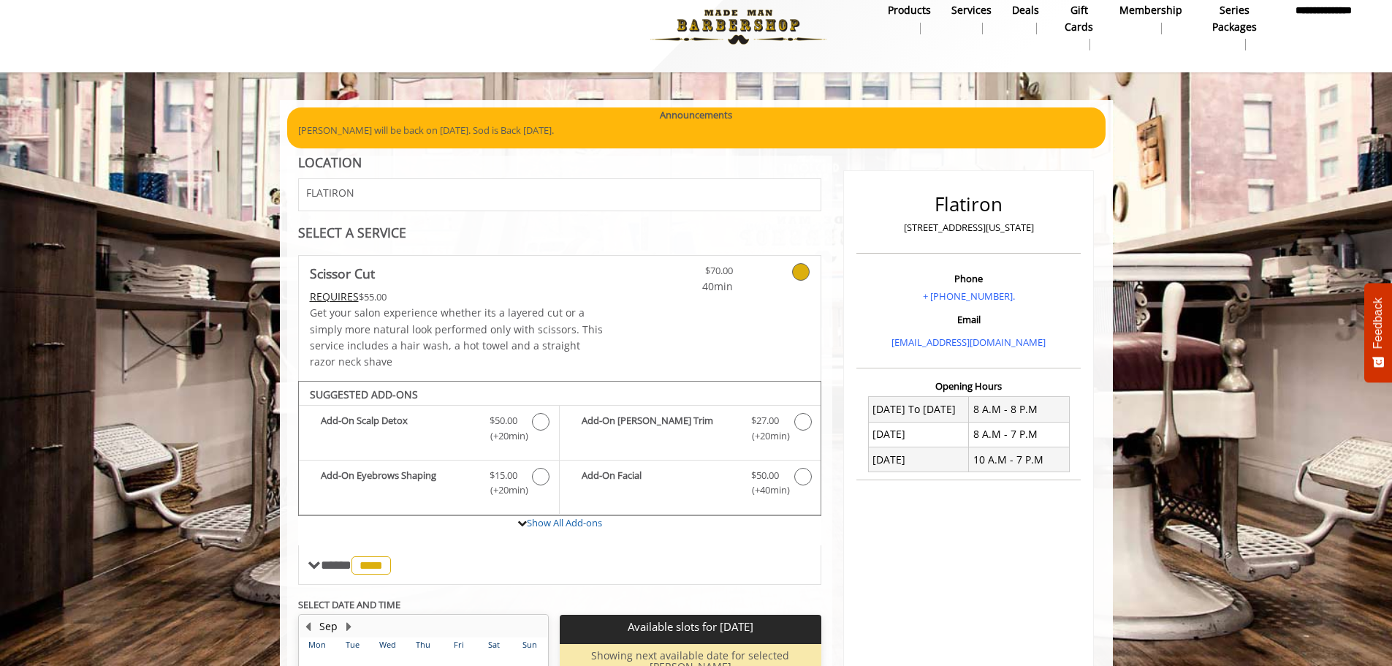
click at [359, 195] on div "FLATIRON" at bounding box center [424, 194] width 272 height 31
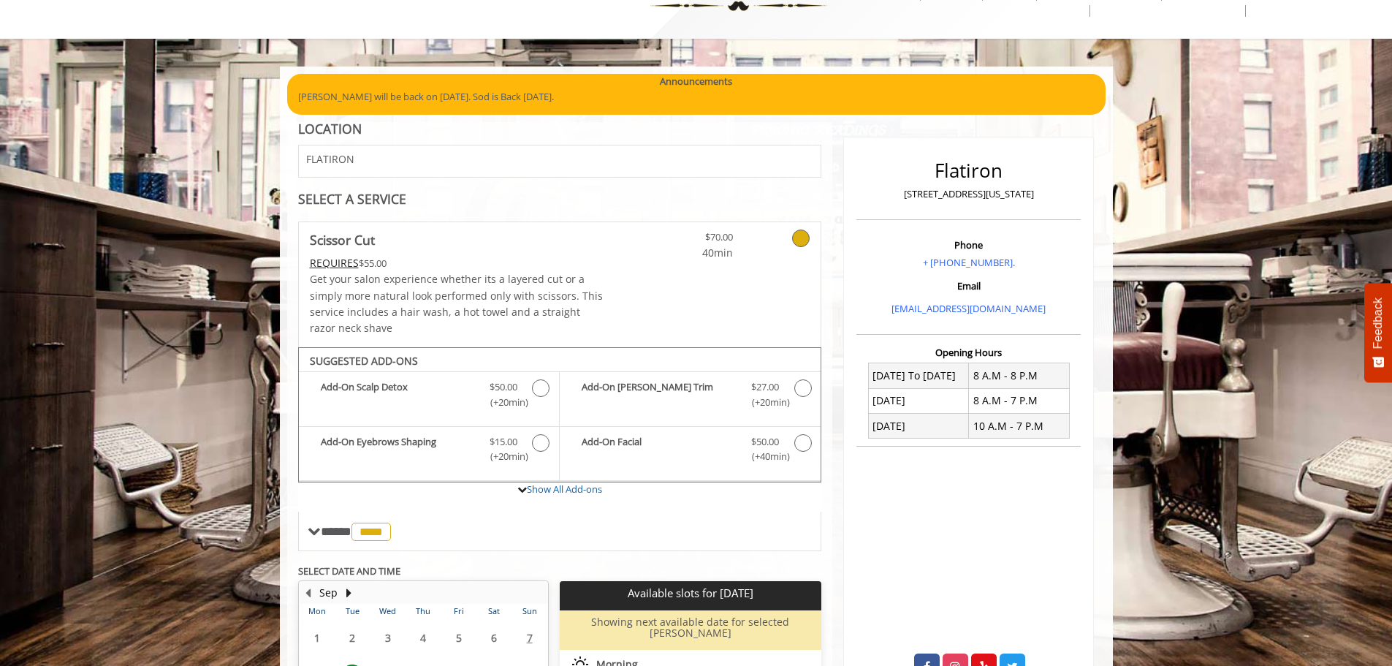
scroll to position [66, 0]
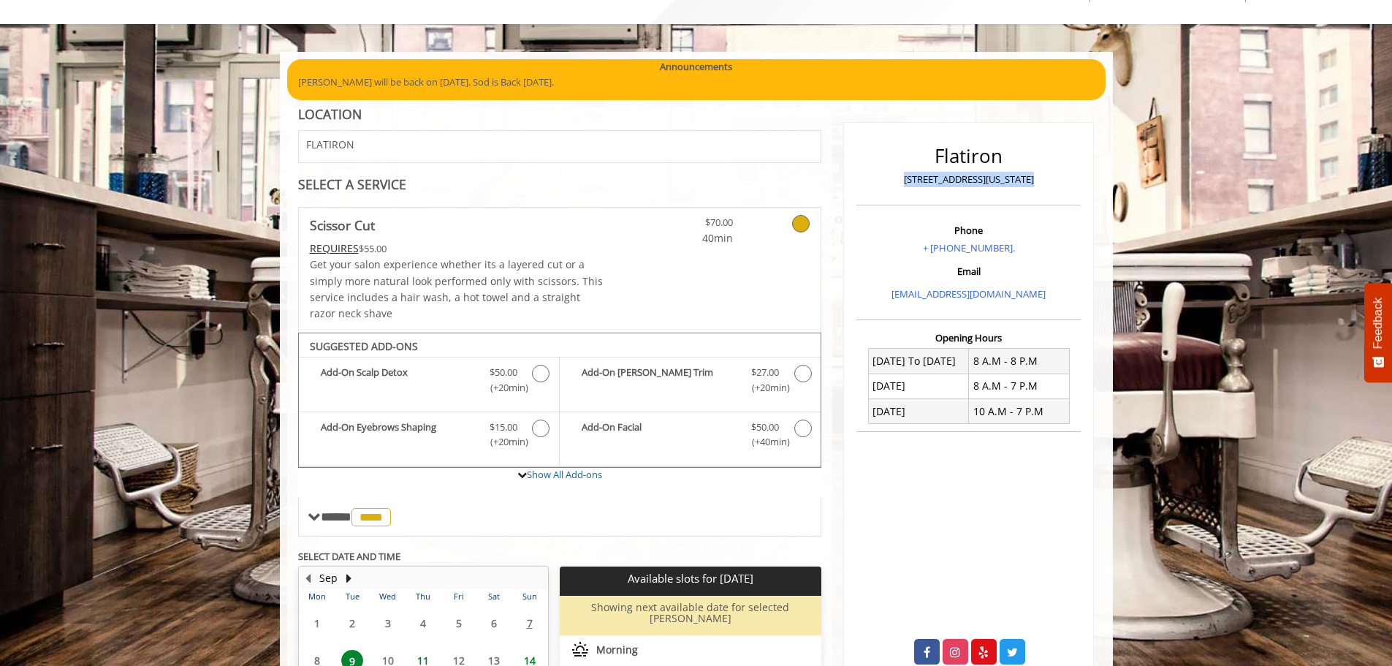
drag, startPoint x: 911, startPoint y: 180, endPoint x: 1030, endPoint y: 174, distance: 119.3
click at [1030, 174] on p "[STREET_ADDRESS][US_STATE]" at bounding box center [968, 179] width 217 height 15
copy p "[STREET_ADDRESS][US_STATE]"
